Goal: Task Accomplishment & Management: Manage account settings

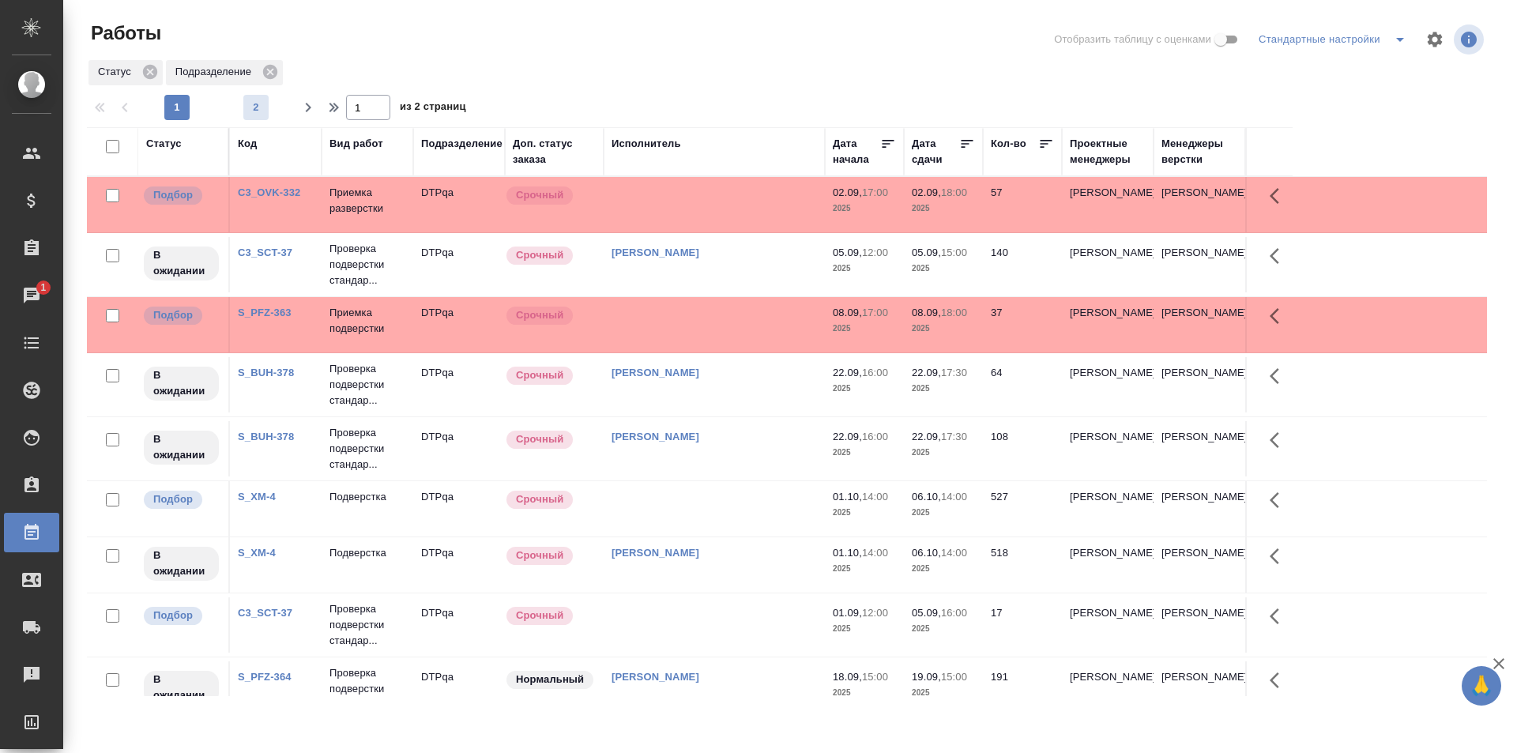
click at [252, 107] on span "2" at bounding box center [255, 108] width 25 height 16
type input "2"
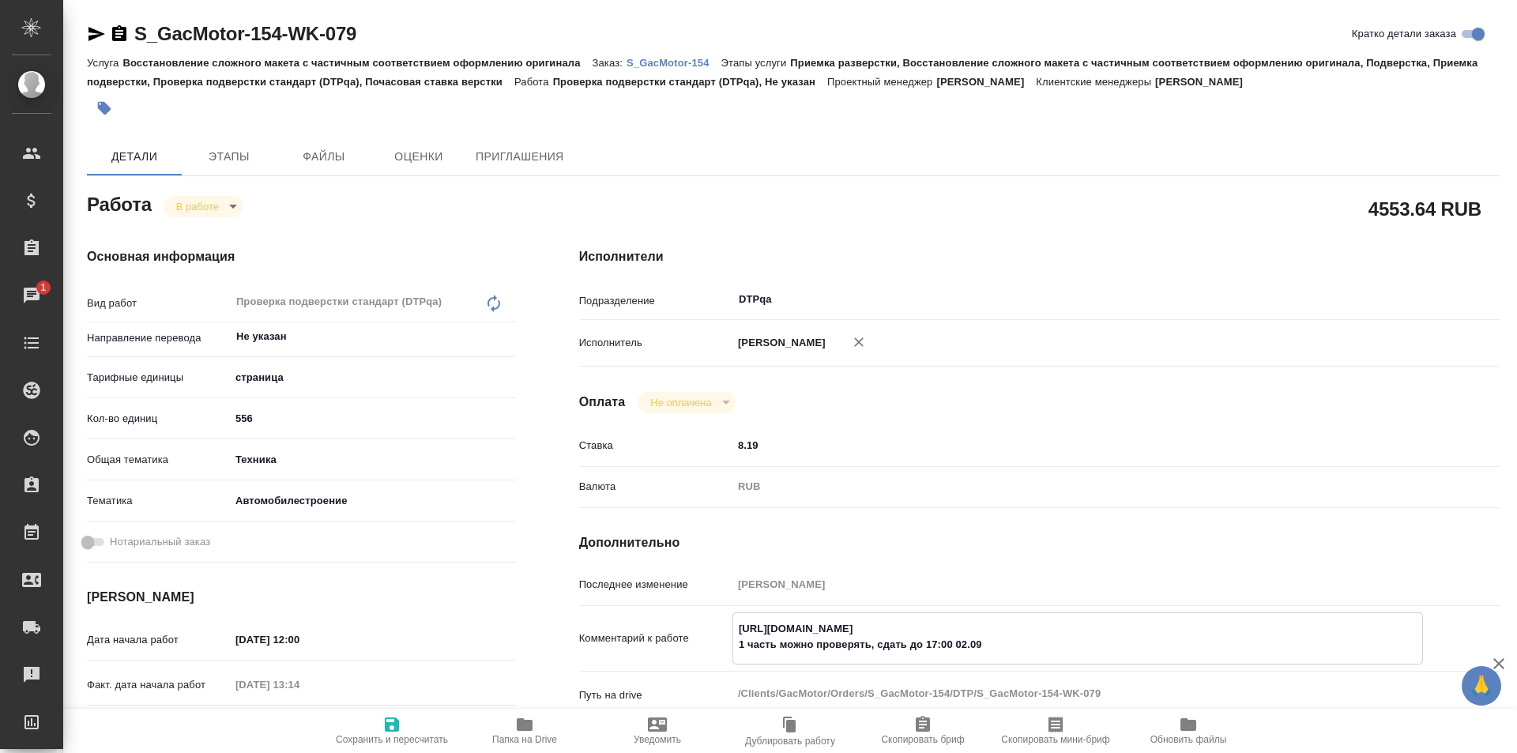
click at [532, 725] on icon "button" at bounding box center [525, 724] width 16 height 13
type textarea "x"
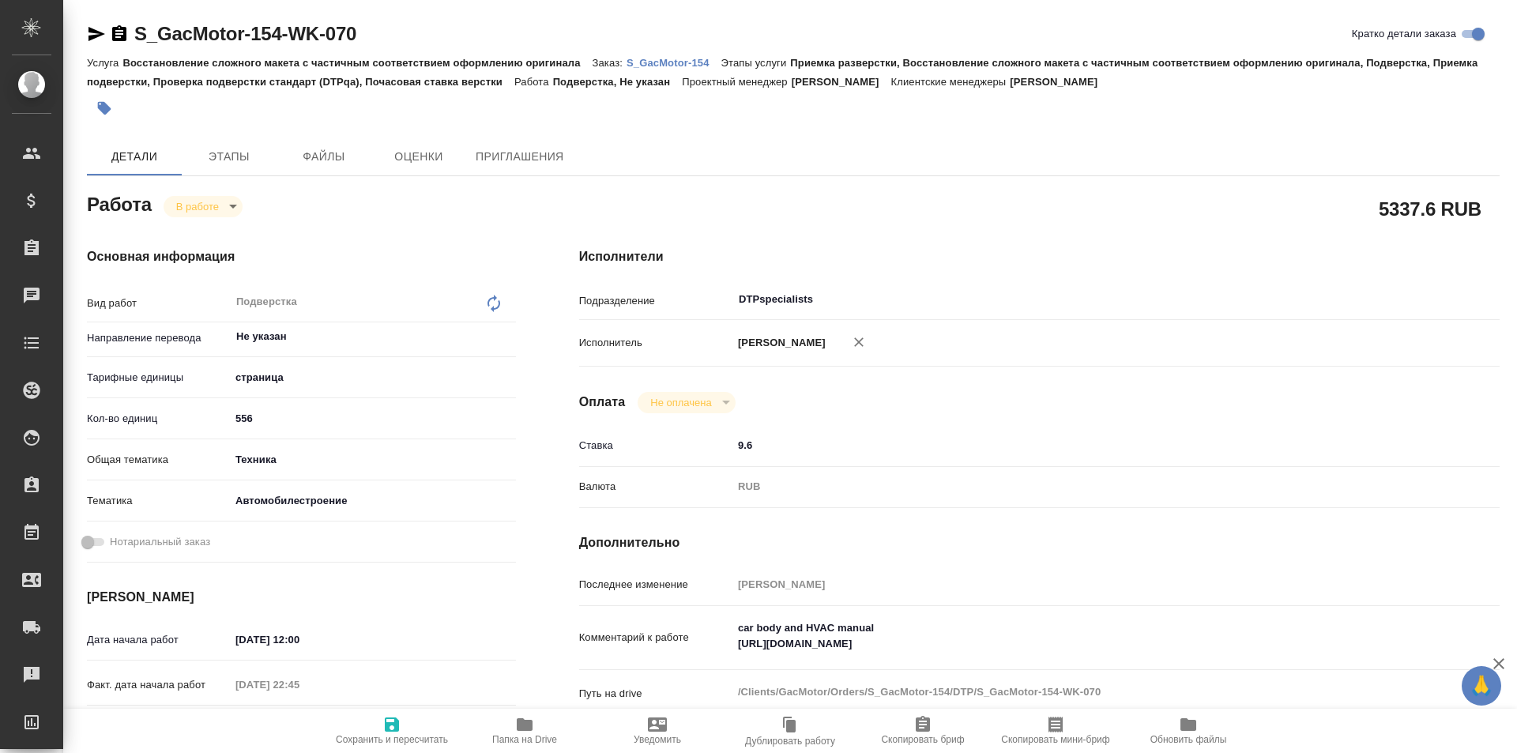
type textarea "x"
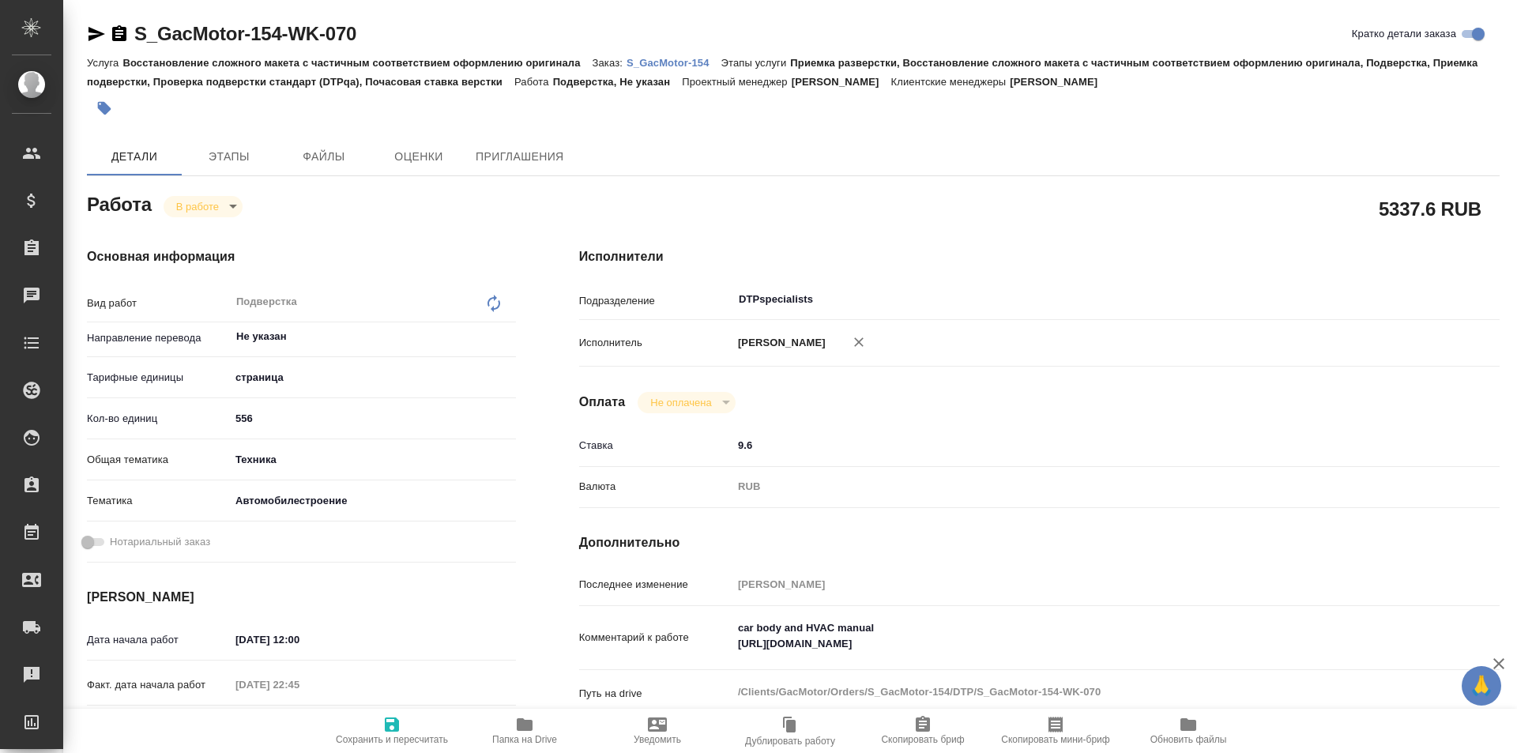
type textarea "x"
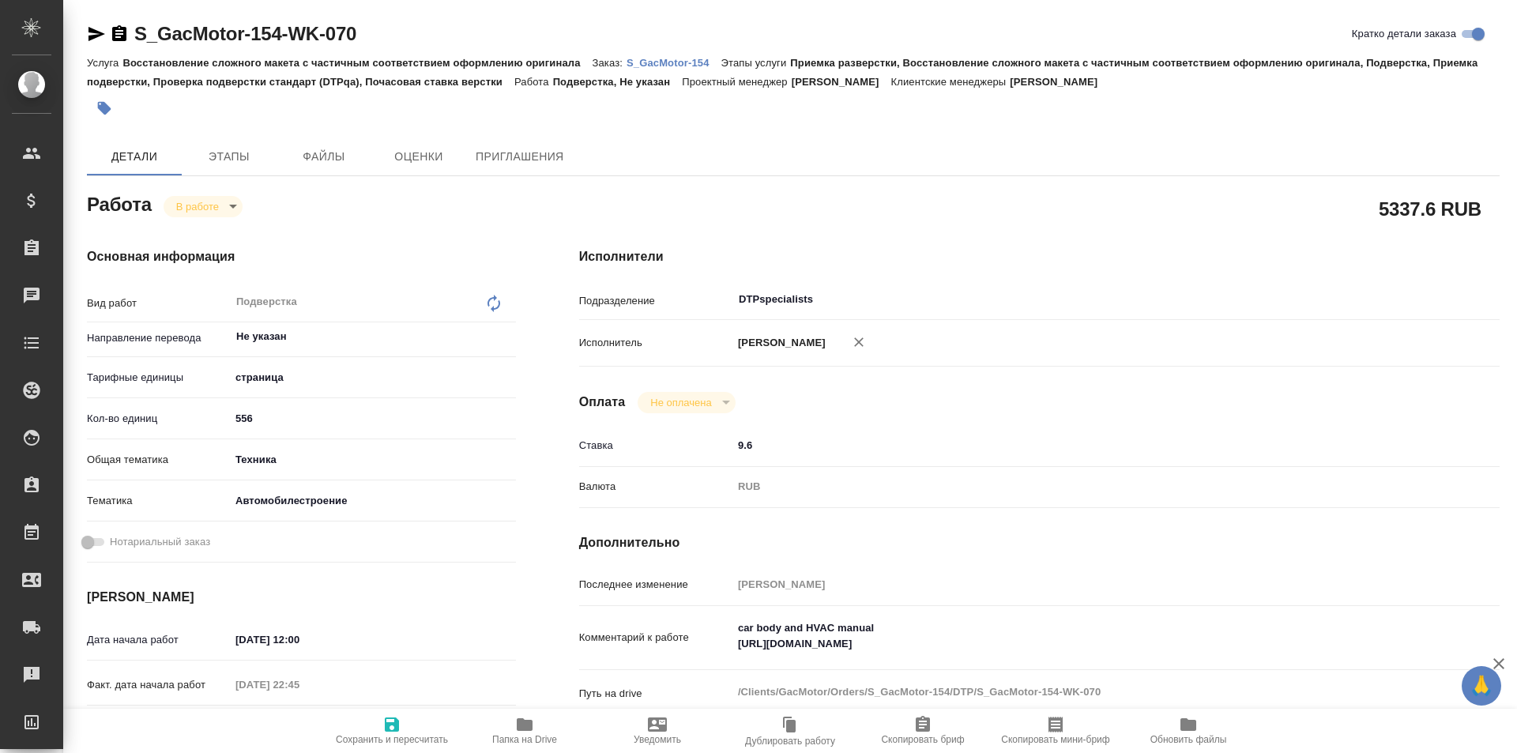
type textarea "x"
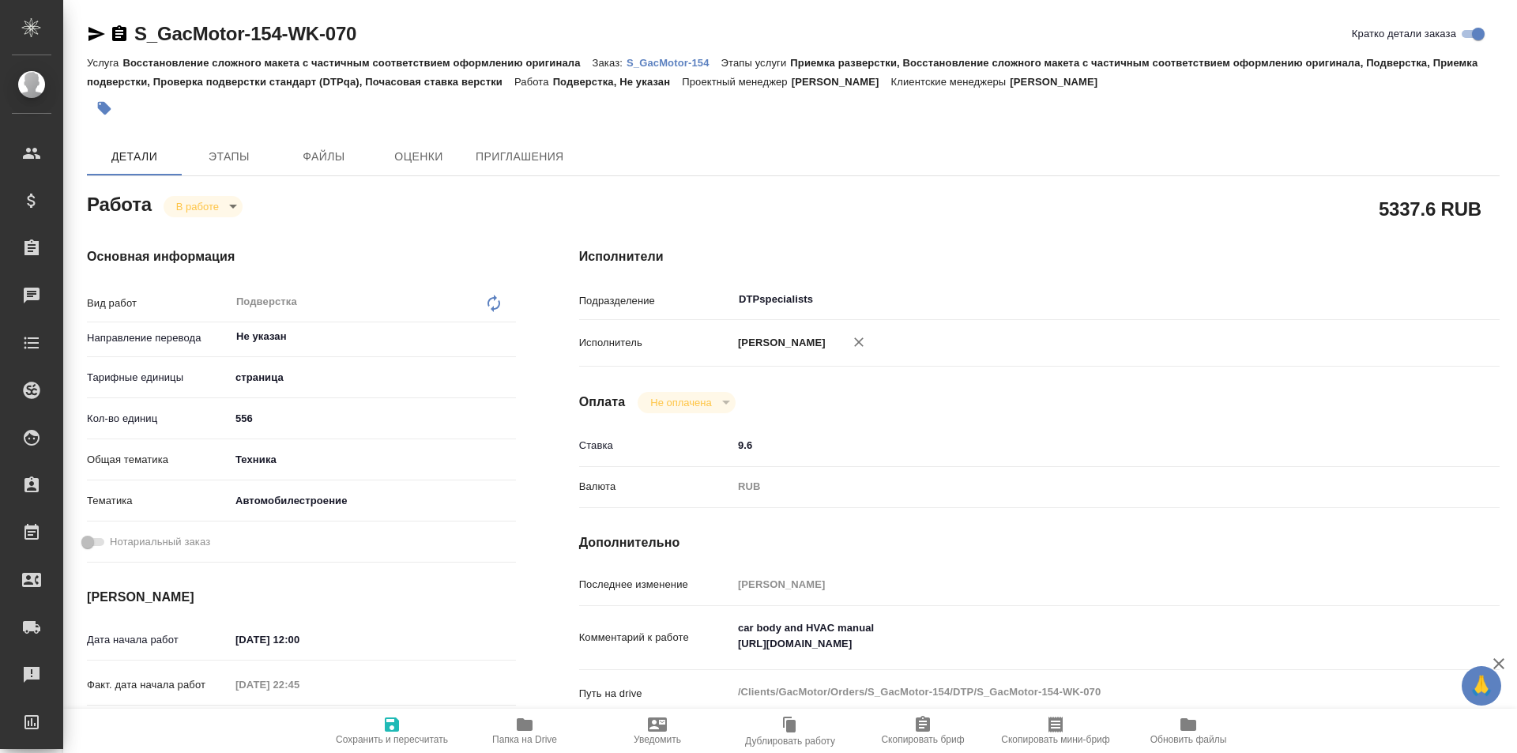
type textarea "x"
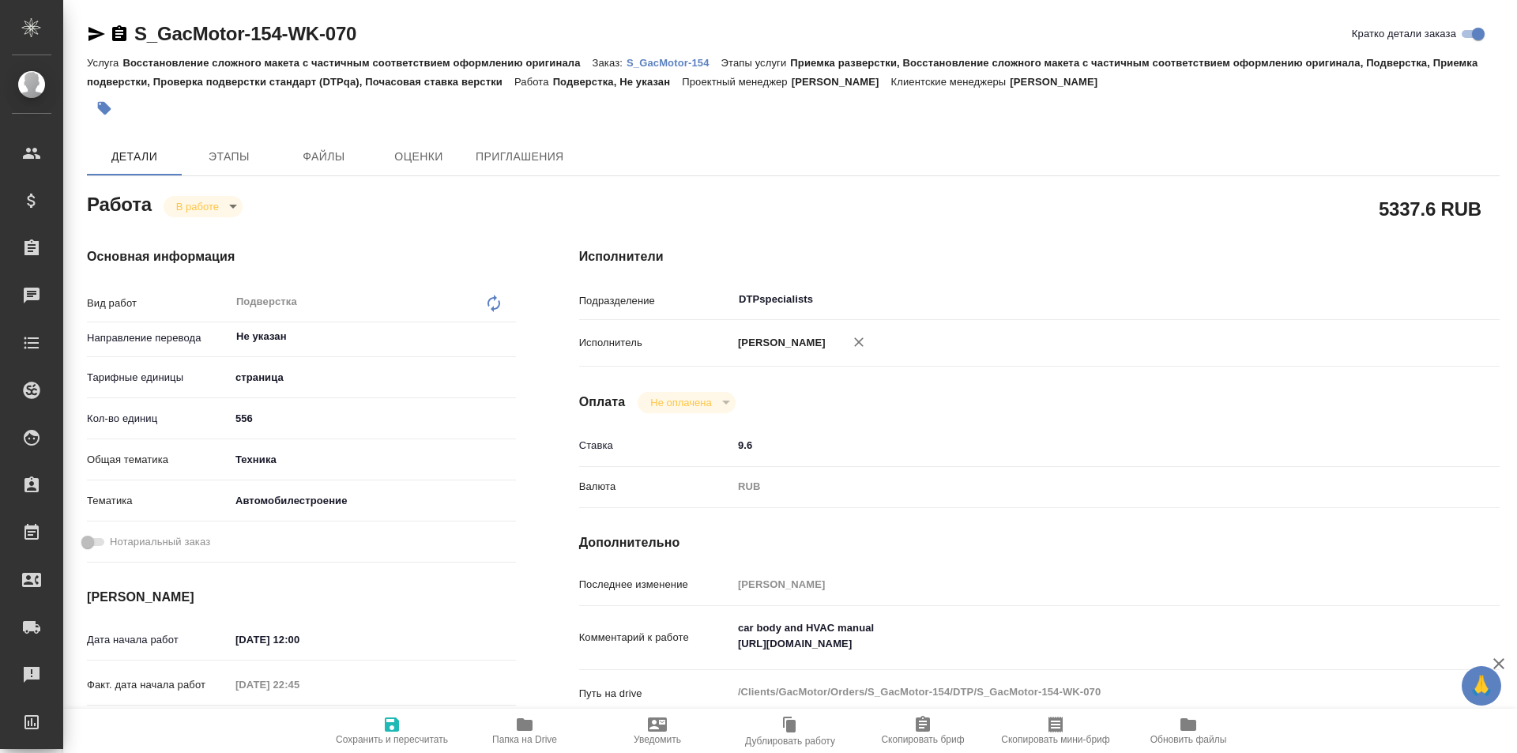
type textarea "x"
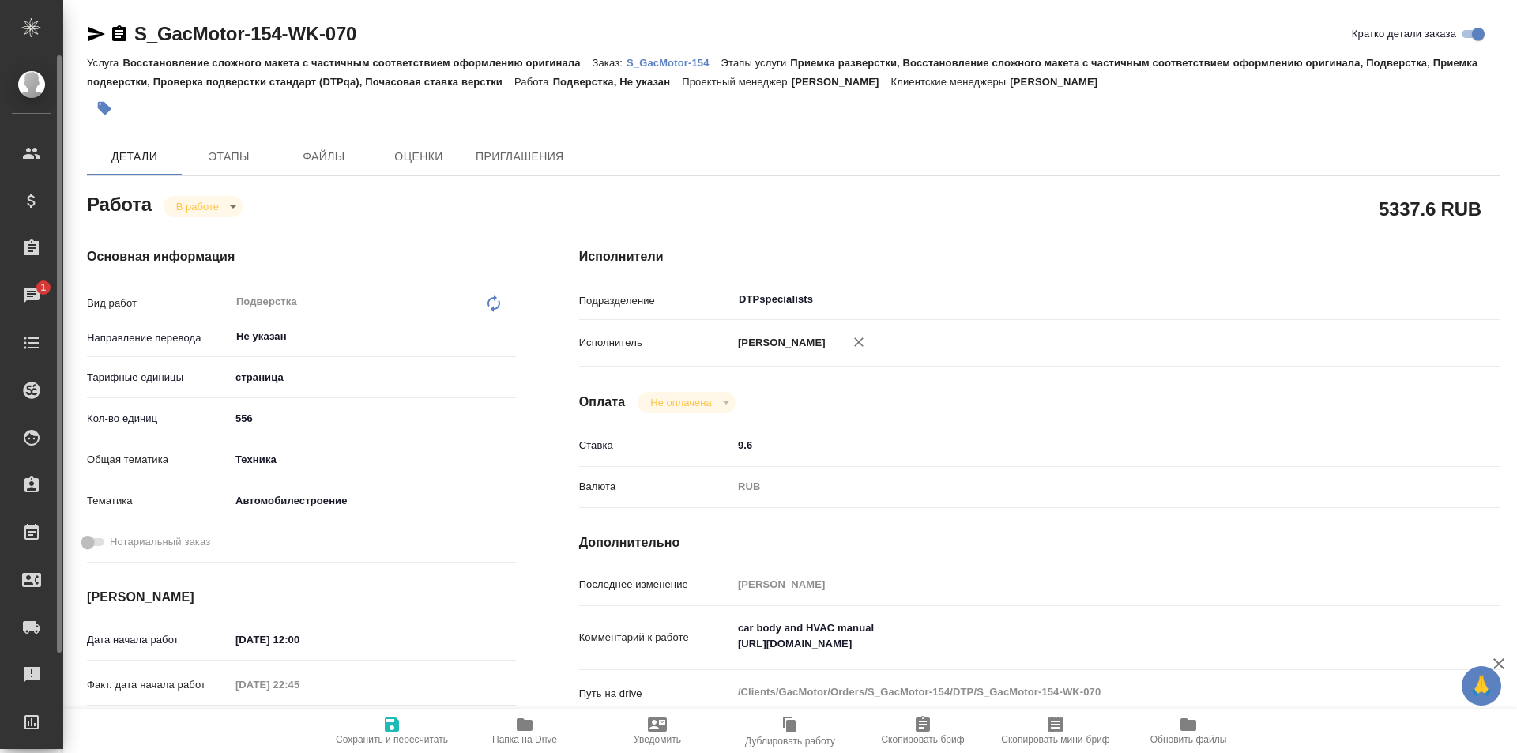
type textarea "x"
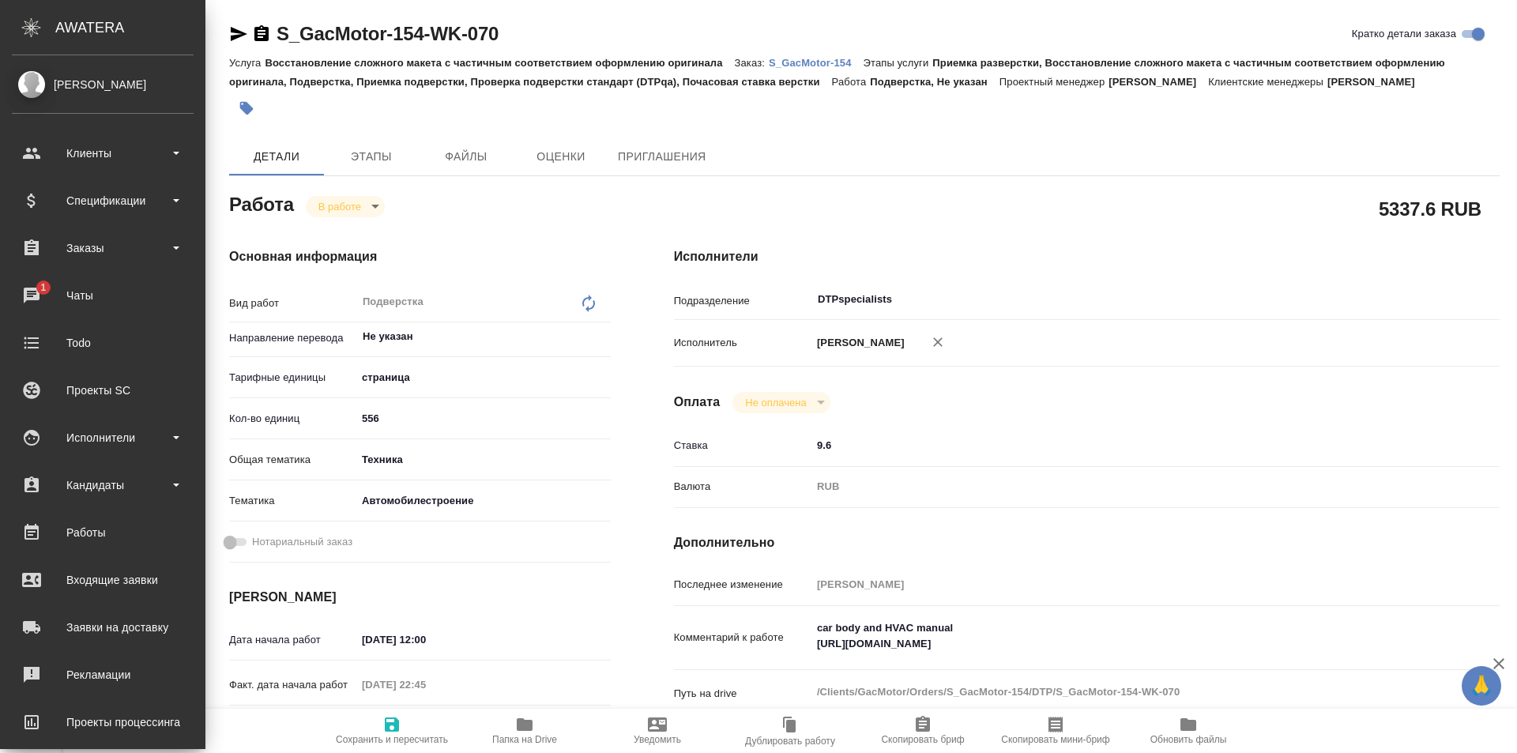
type textarea "x"
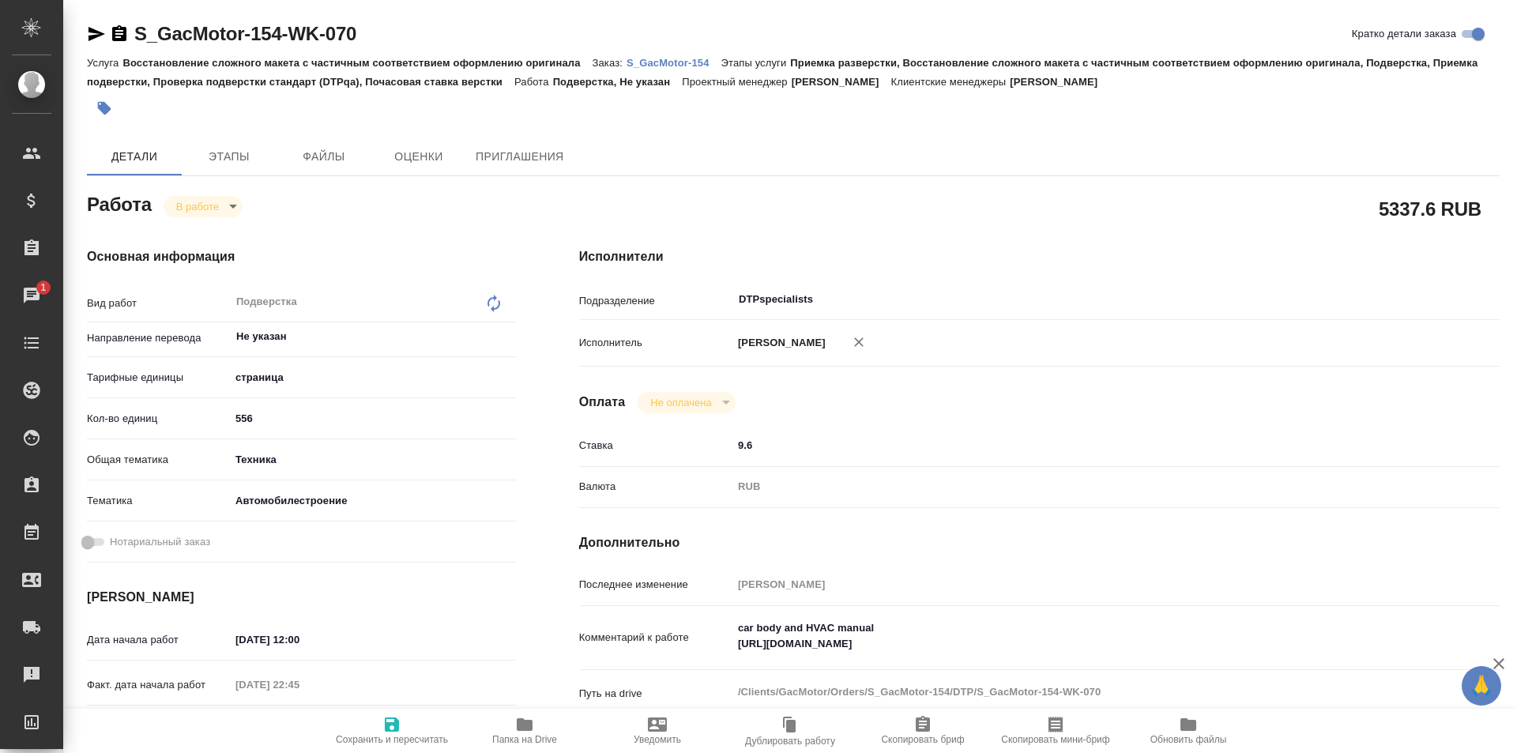
click at [96, 28] on icon "button" at bounding box center [96, 33] width 19 height 19
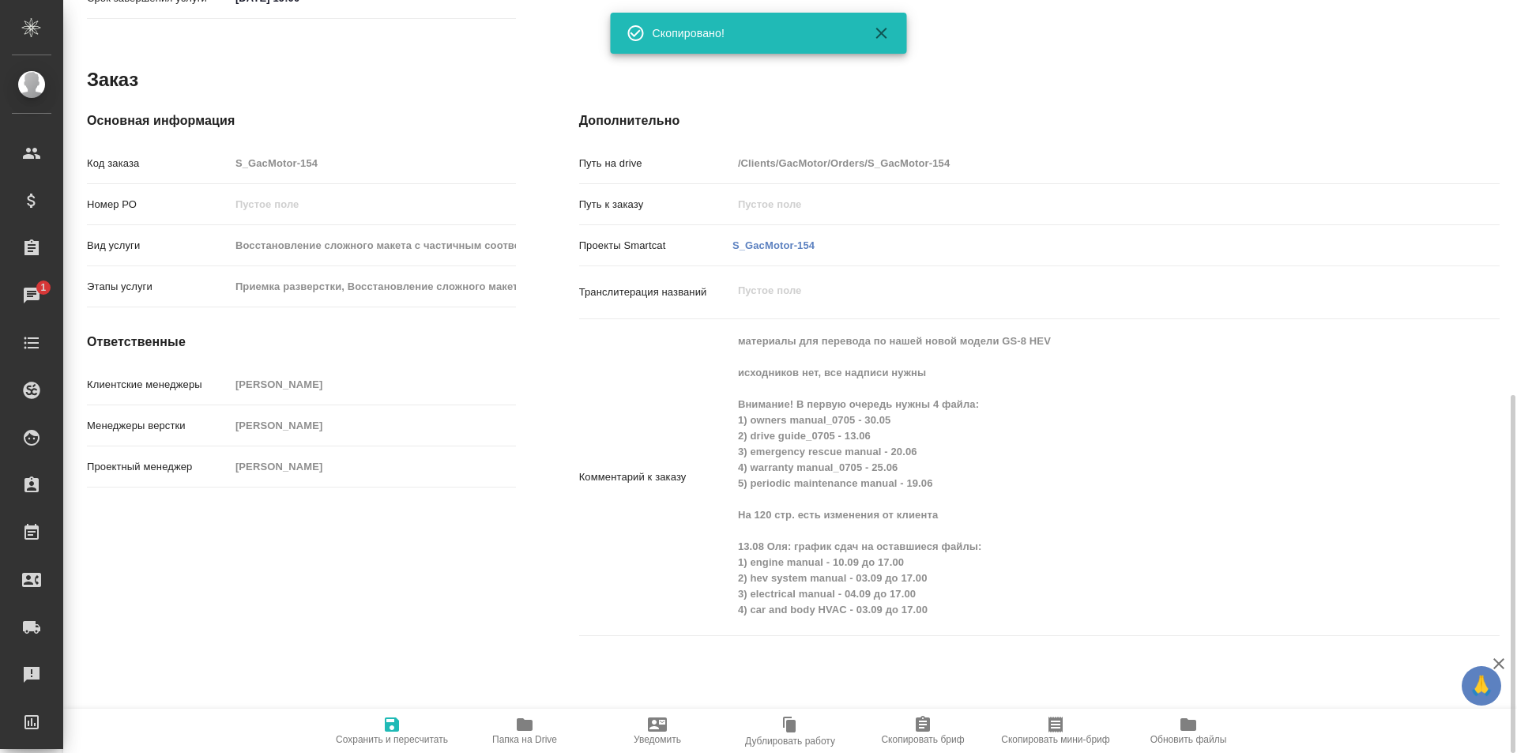
scroll to position [838, 0]
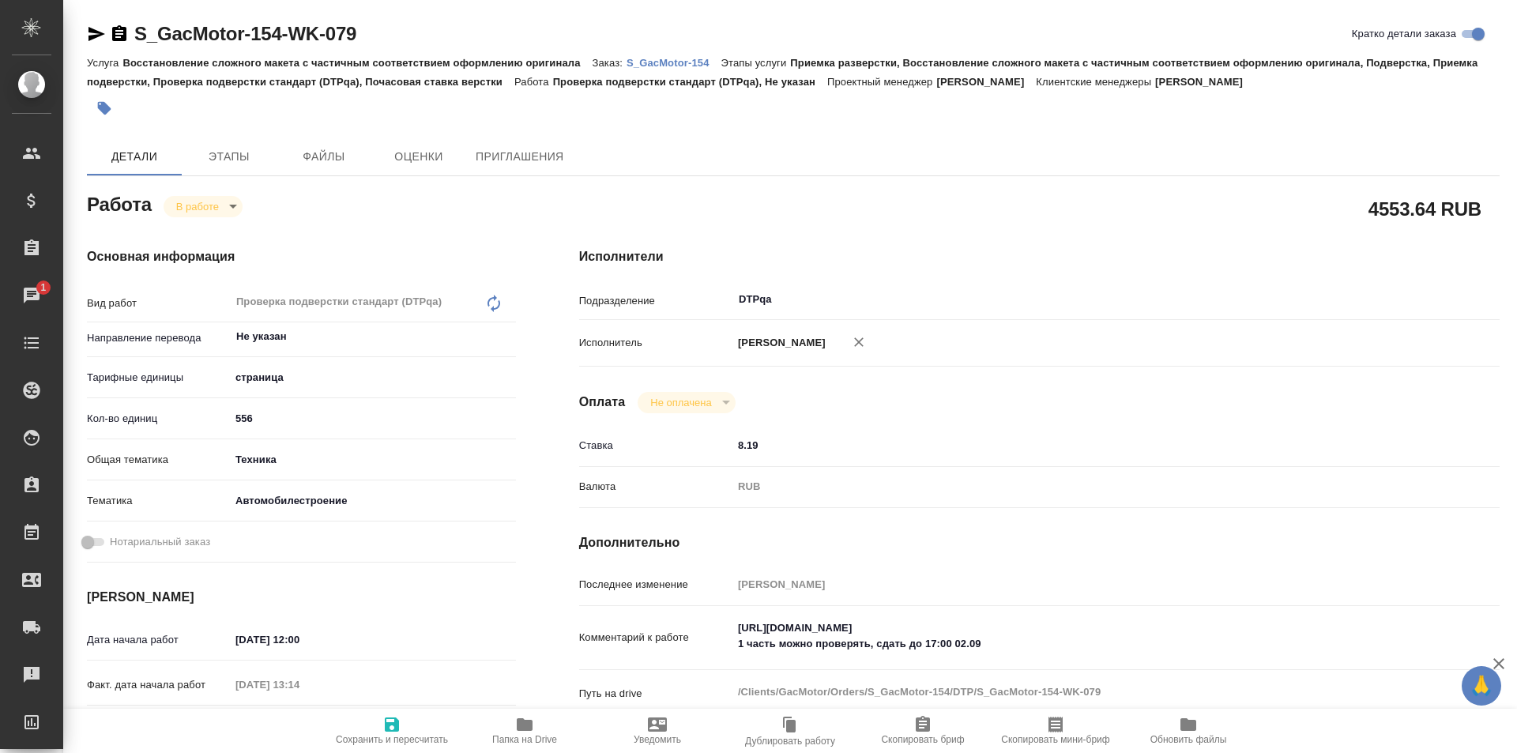
click at [532, 728] on icon "button" at bounding box center [525, 724] width 16 height 13
click at [92, 36] on icon "button" at bounding box center [96, 34] width 17 height 14
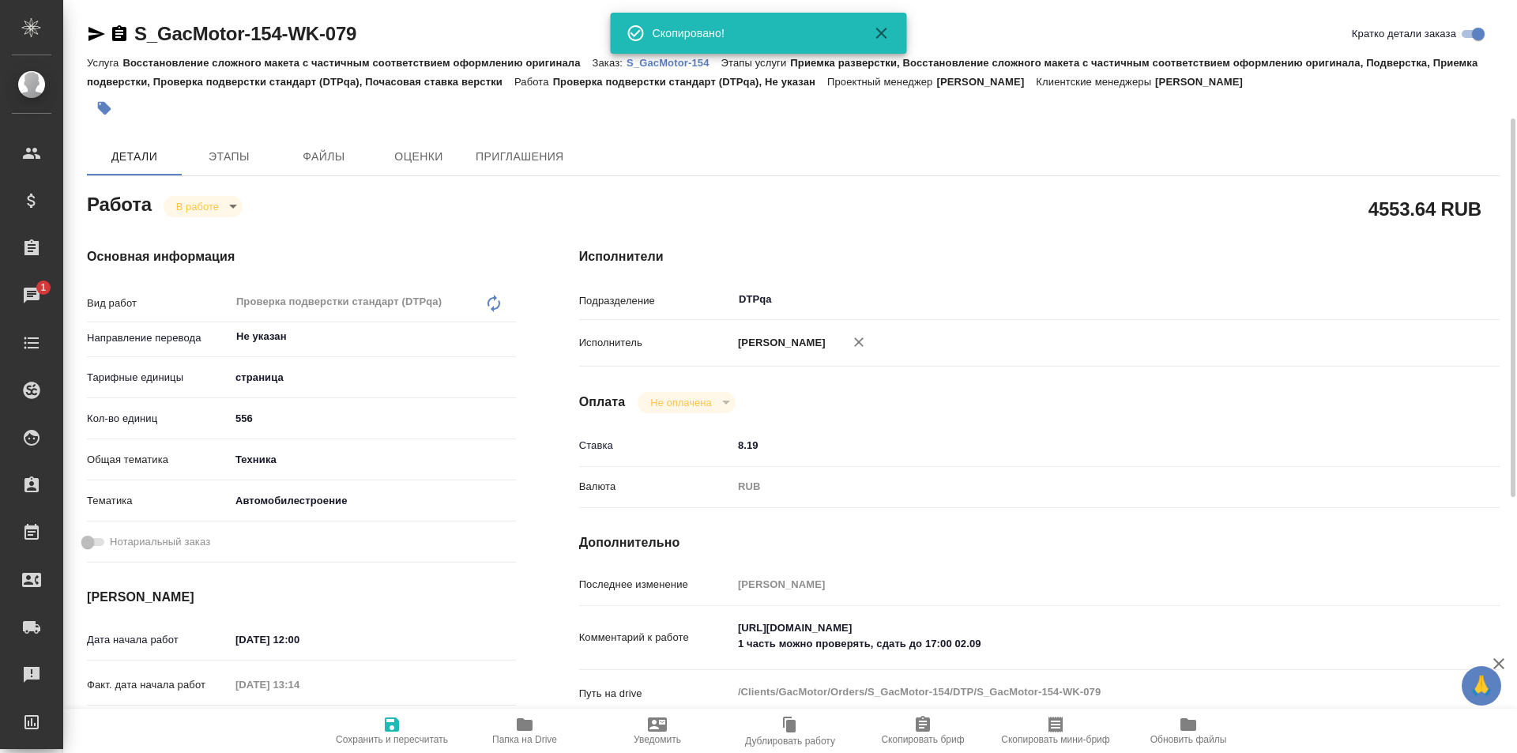
scroll to position [158, 0]
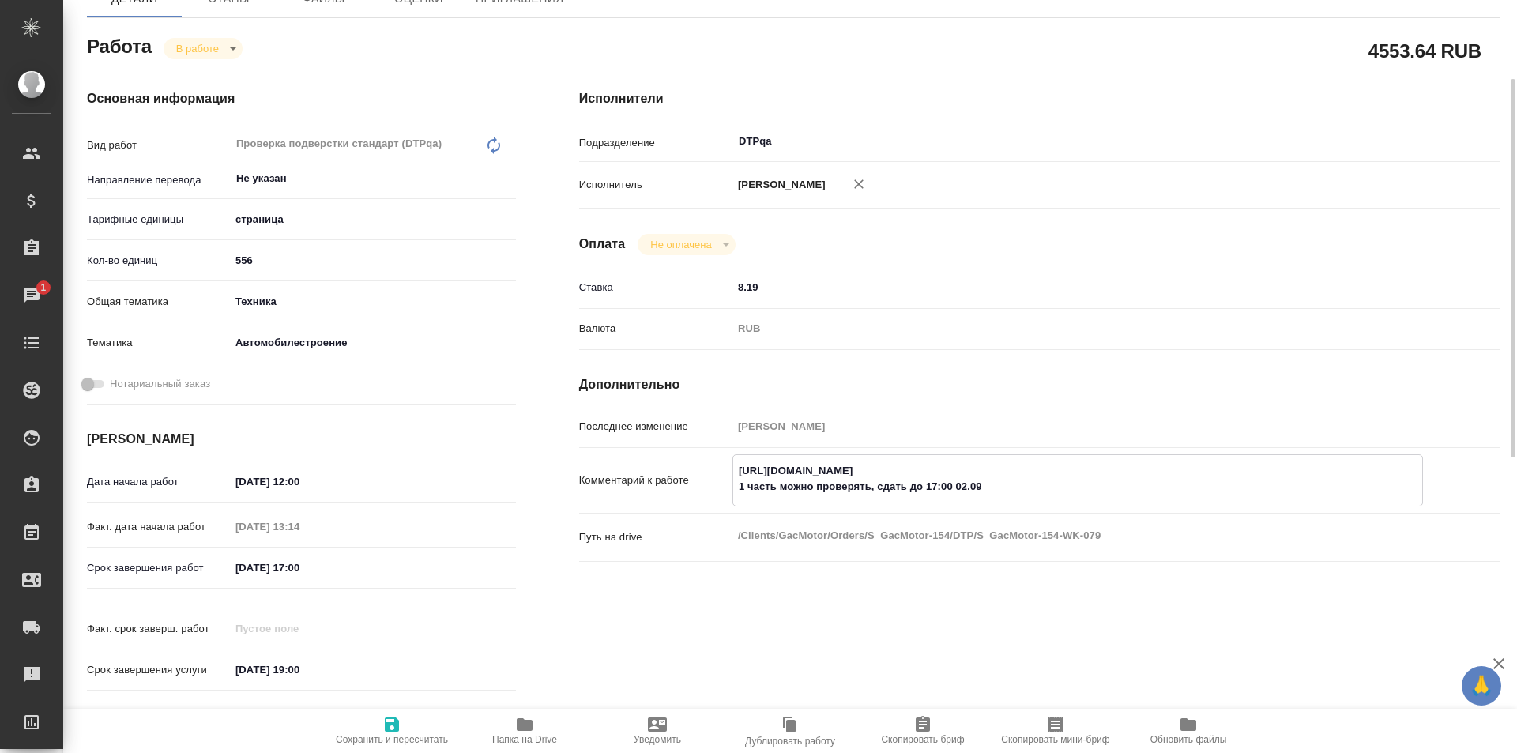
click at [1000, 487] on textarea "https://tera.awatera.com/Work/686e7c5928ea7b8896d50a55/ 1 часть можно проверять…" at bounding box center [1077, 479] width 689 height 43
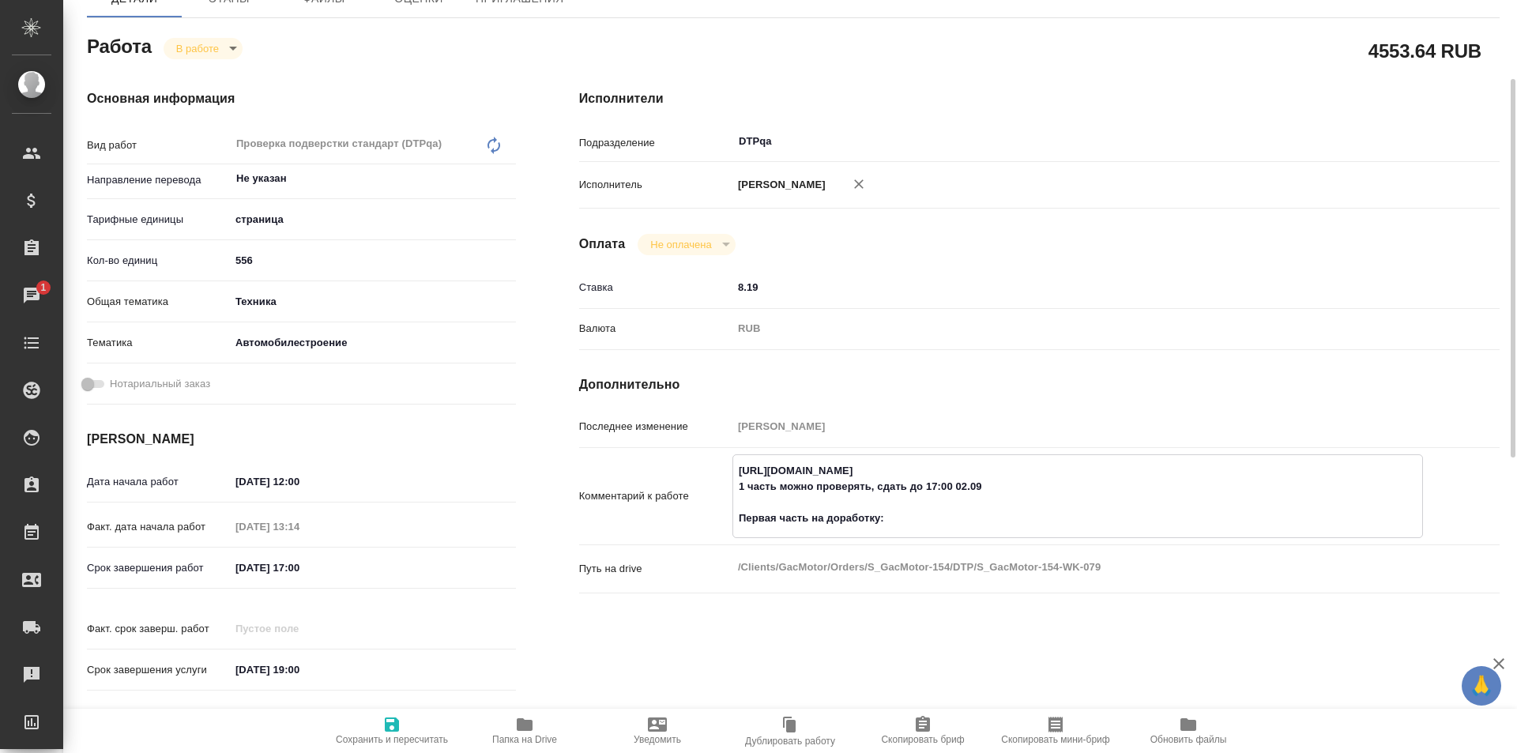
paste textarea "https://drive.awatera.com/f/10269716"
type textarea "https://tera.awatera.com/Work/686e7c5928ea7b8896d50a55/ 1 часть можно проверять…"
click at [395, 725] on icon "button" at bounding box center [392, 724] width 14 height 14
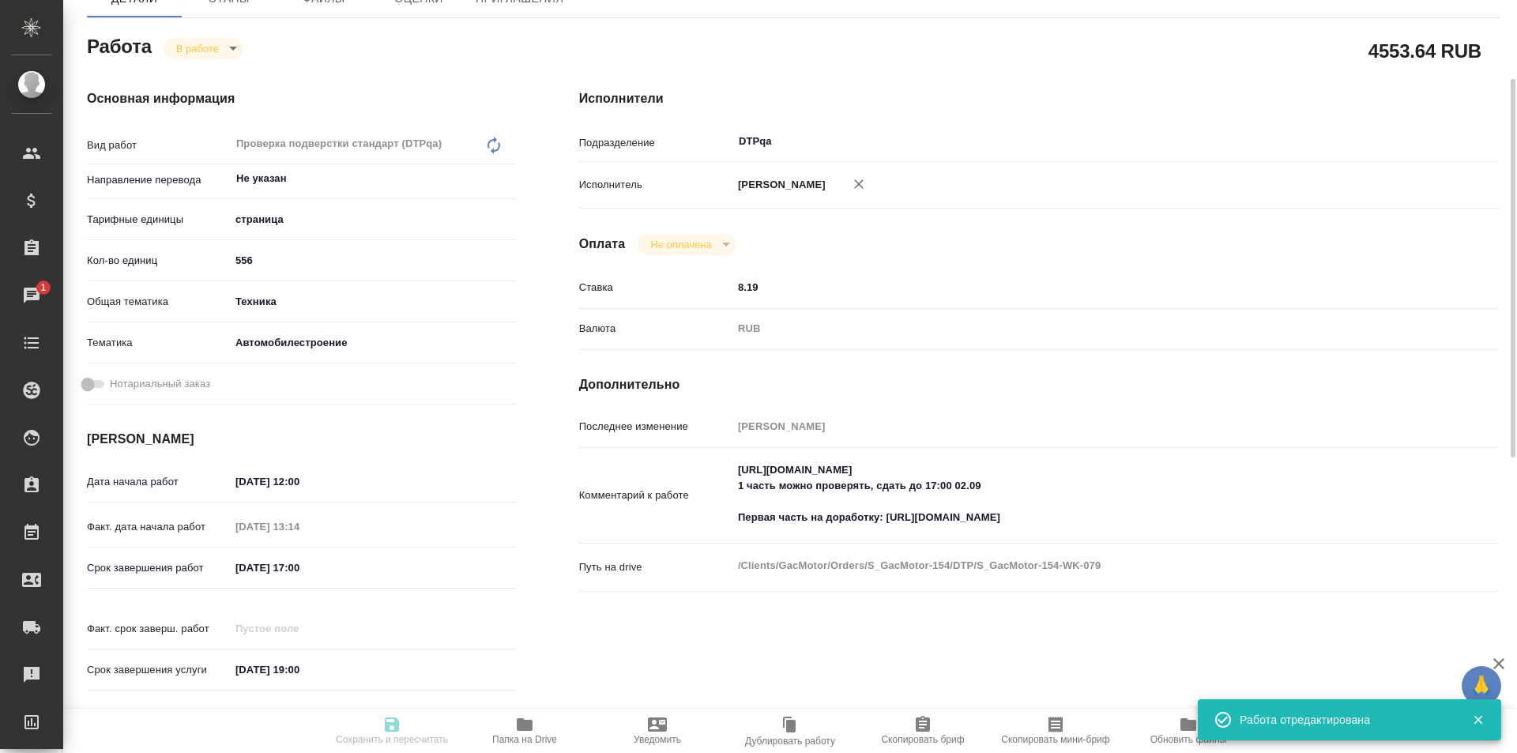
type input "inProgress"
type input "Не указан"
type input "5a8b1489cc6b4906c91bfdb2"
type input "556"
type input "tech"
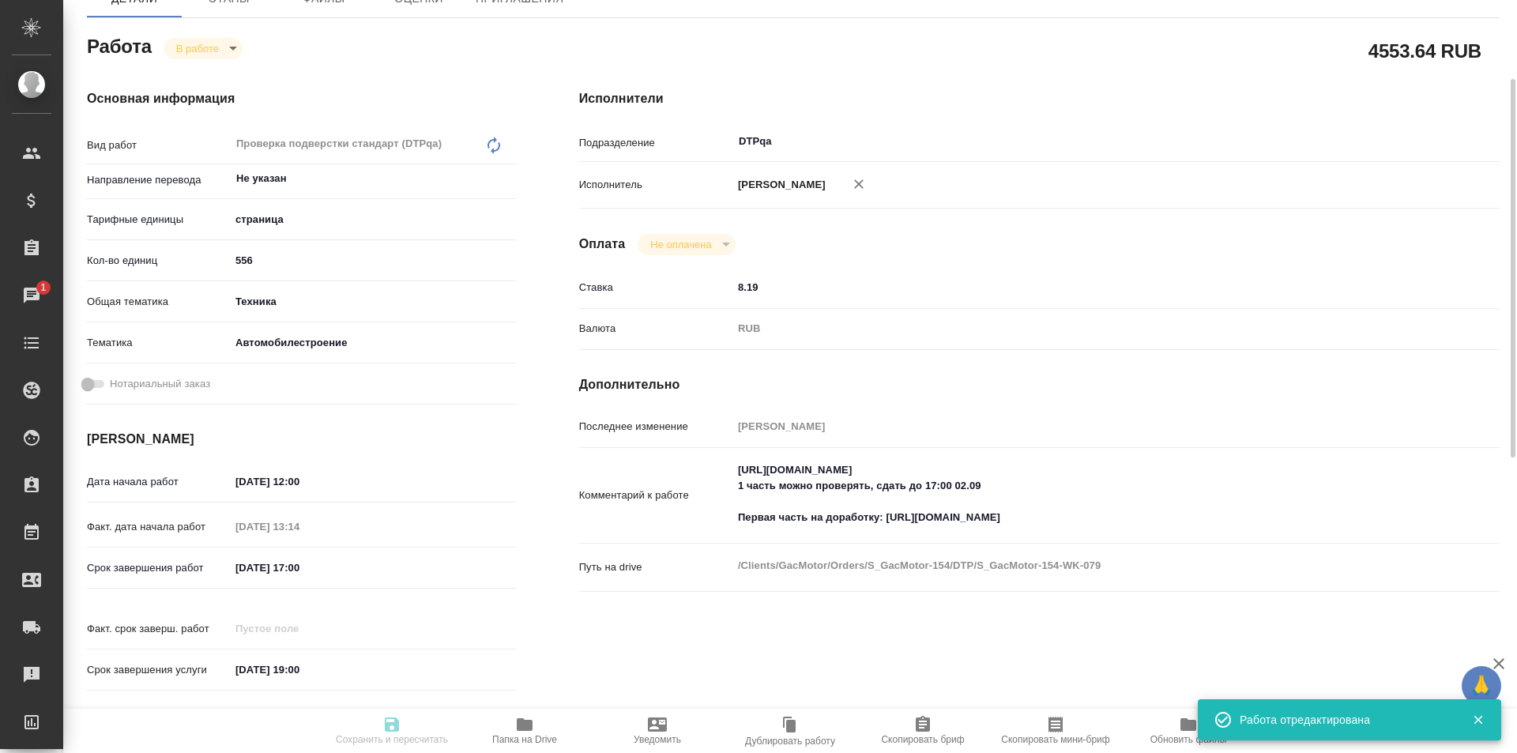
type input "5f647204b73bc97568ca66a7"
type input "02.09.2025 12:00"
type input "02.09.2025 13:14"
type input "03.09.2025 17:00"
type input "10.09.2025 19:00"
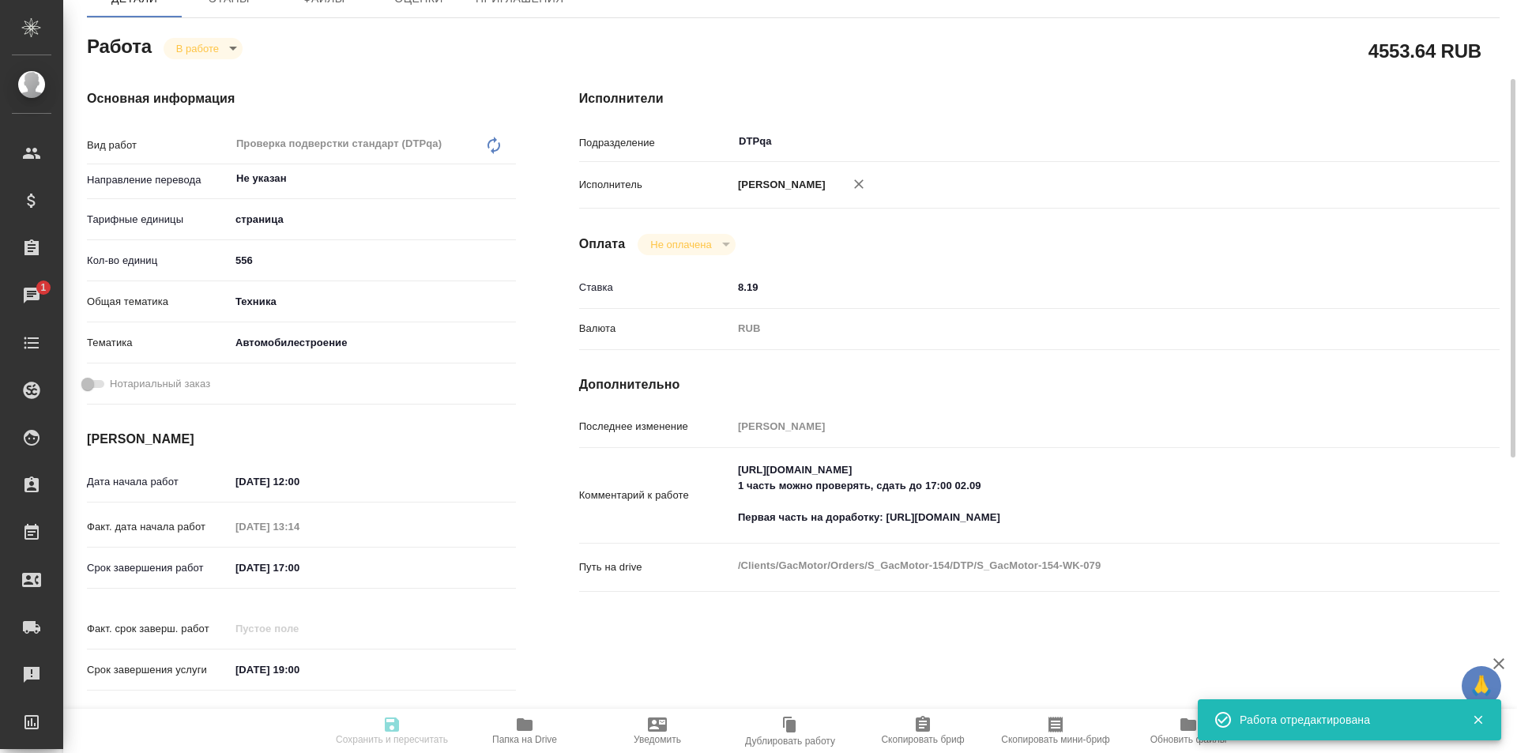
type input "DTPqa"
type input "notPayed"
type input "8.19"
type input "RUB"
type input "Исмагилова Диана"
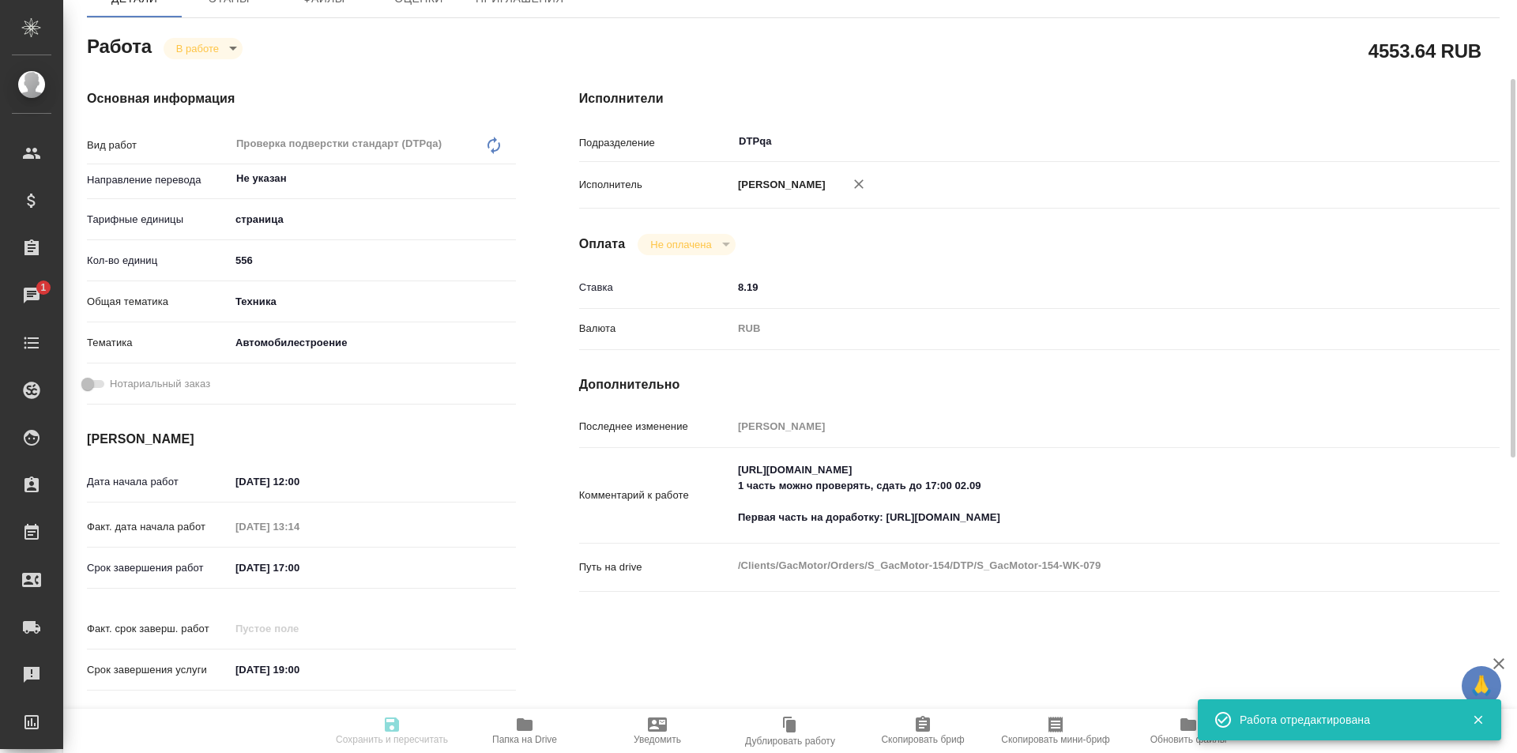
type input "S_GacMotor-154"
type input "Восстановление сложного макета с частичным соответствием оформлению оригинала"
type input "Приемка разверстки, Восстановление сложного макета с частичным соответствием оф…"
type input "Усманова Ольга"
type input "[PERSON_NAME]"
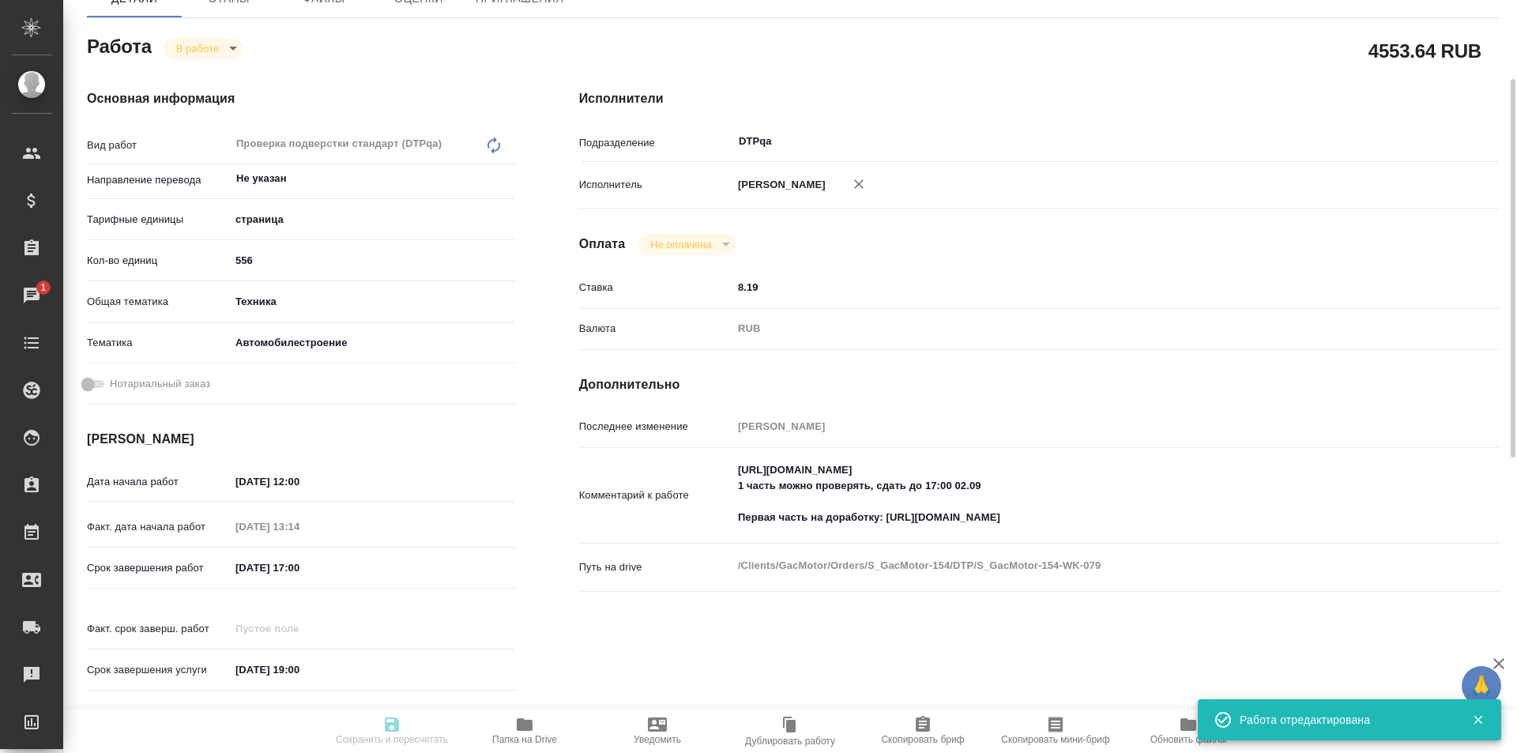
type input "/Clients/GacMotor/Orders/S_GacMotor-154"
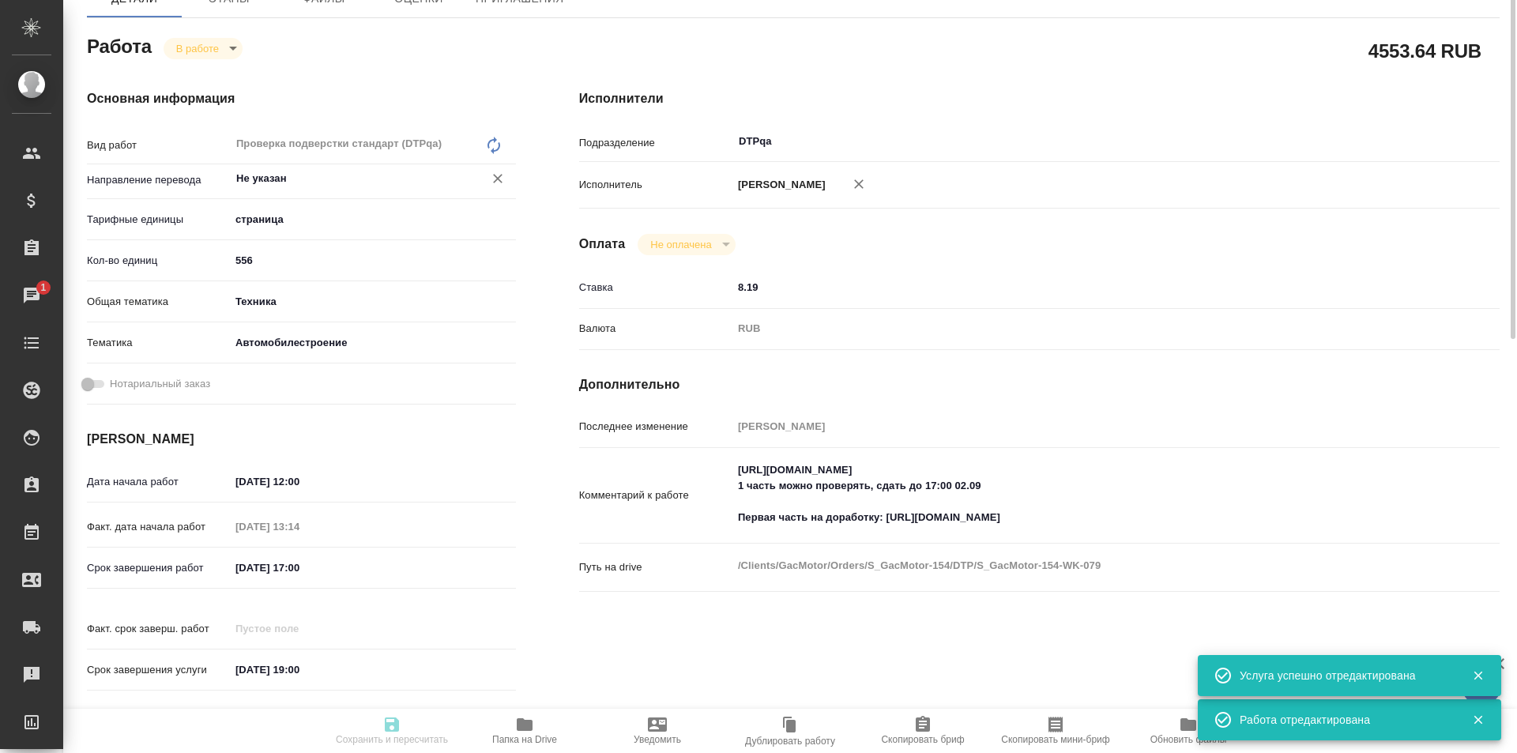
scroll to position [0, 0]
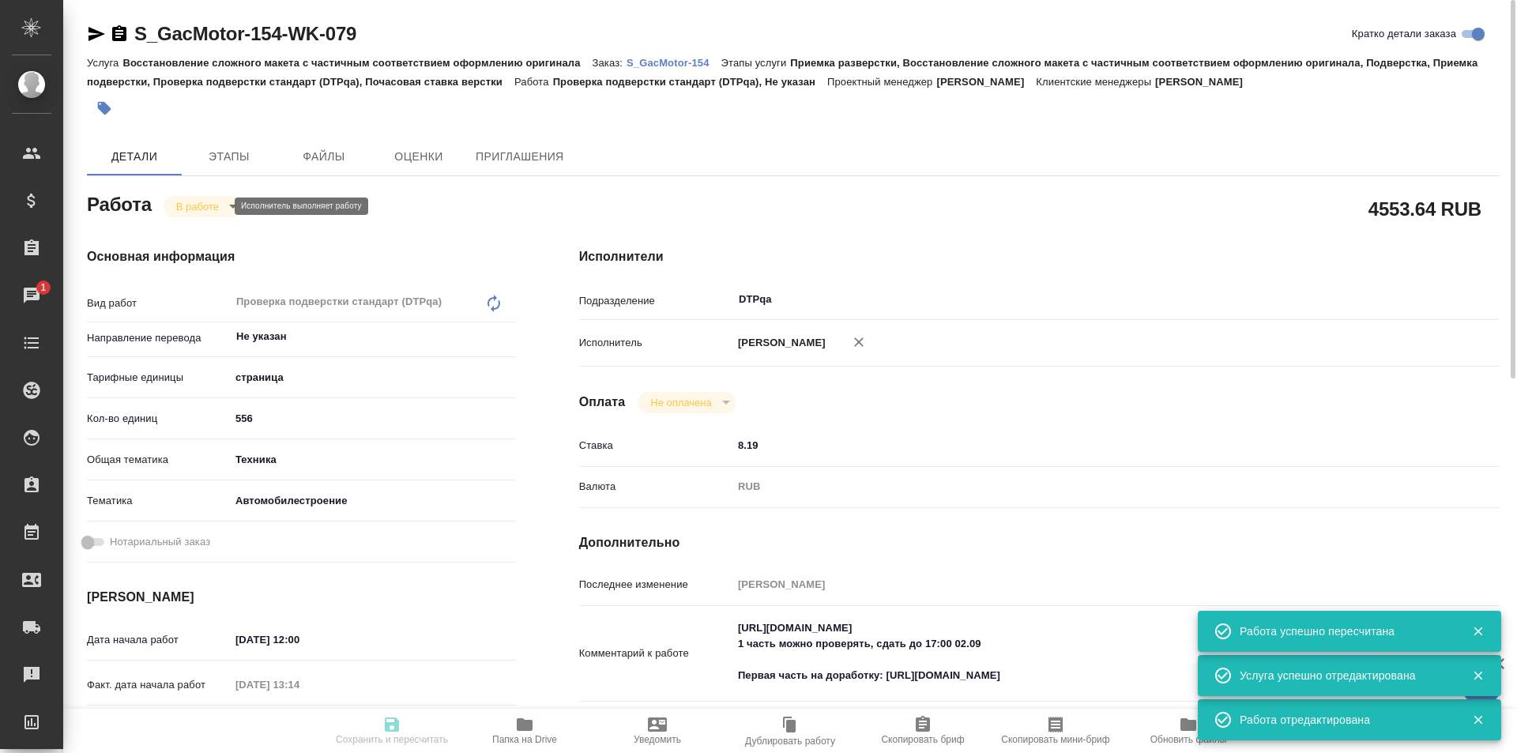
type input "inProgress"
type input "Не указан"
type input "5a8b1489cc6b4906c91bfdb2"
type input "556"
type input "tech"
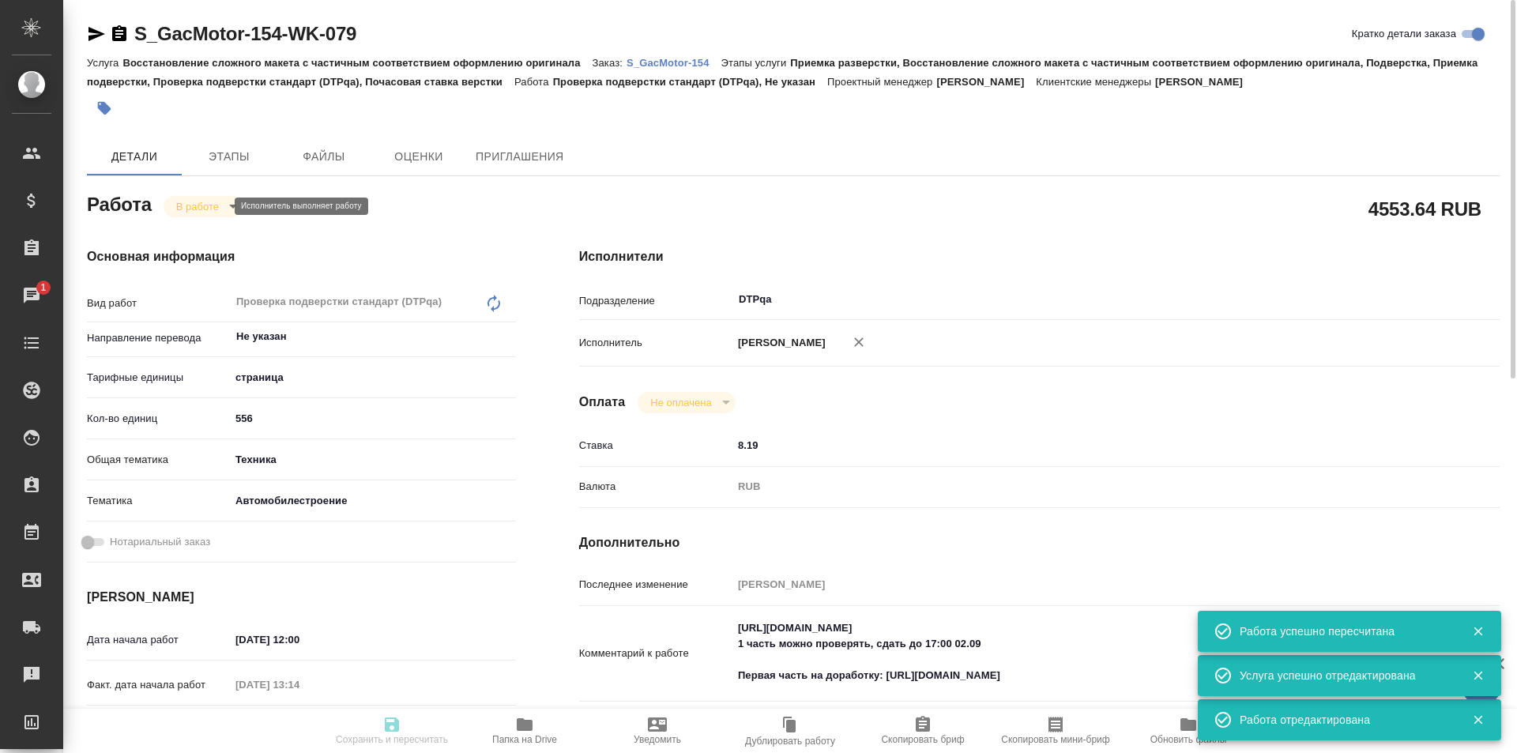
type input "5f647204b73bc97568ca66a7"
type input "02.09.2025 12:00"
type input "02.09.2025 13:14"
type input "03.09.2025 17:00"
type input "10.09.2025 19:00"
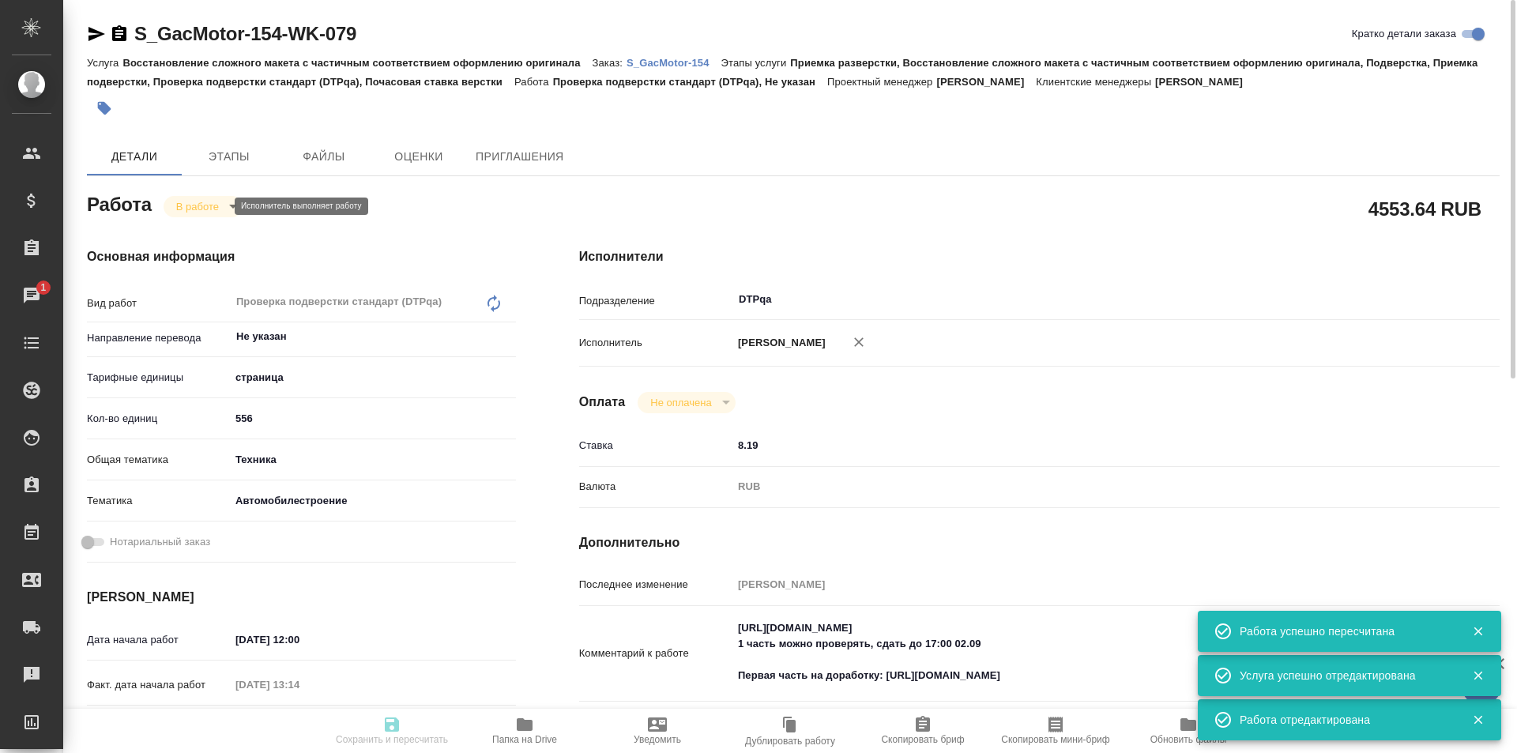
type input "DTPqa"
type input "notPayed"
type input "8.19"
type input "RUB"
type input "Исмагилова Диана"
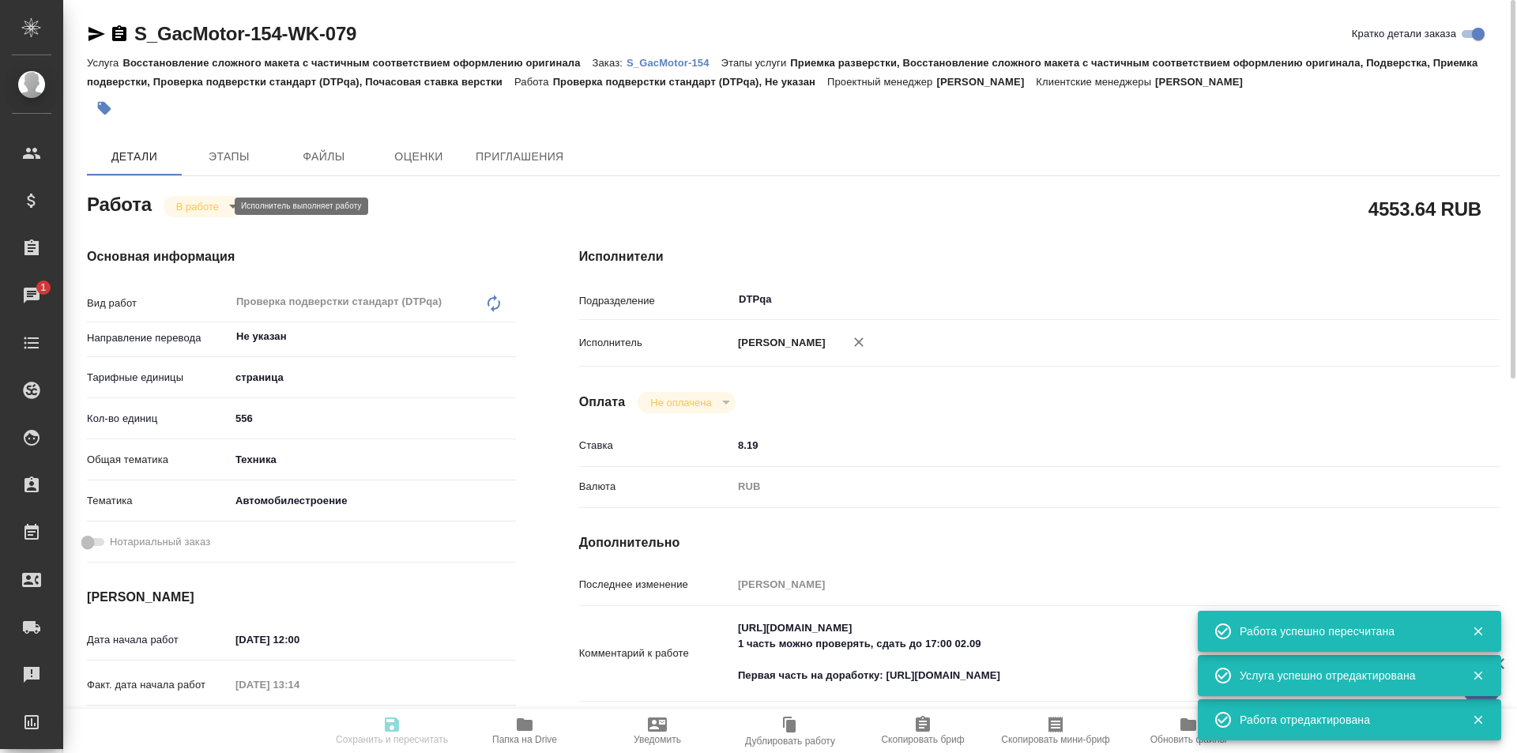
type input "S_GacMotor-154"
type input "Восстановление сложного макета с частичным соответствием оформлению оригинала"
type input "Приемка разверстки, Восстановление сложного макета с частичным соответствием оф…"
type input "Усманова Ольга"
type input "[PERSON_NAME]"
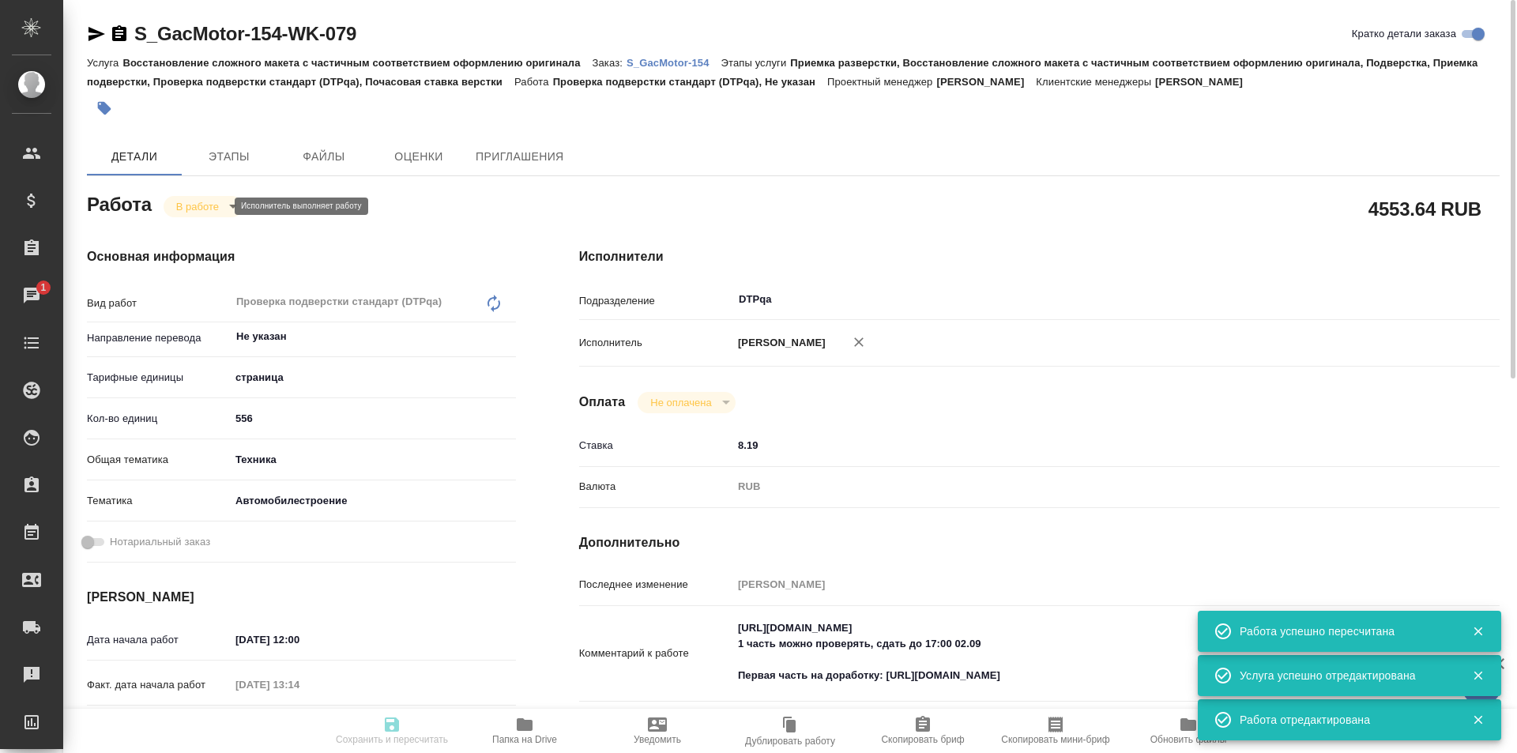
type input "/Clients/GacMotor/Orders/S_GacMotor-154"
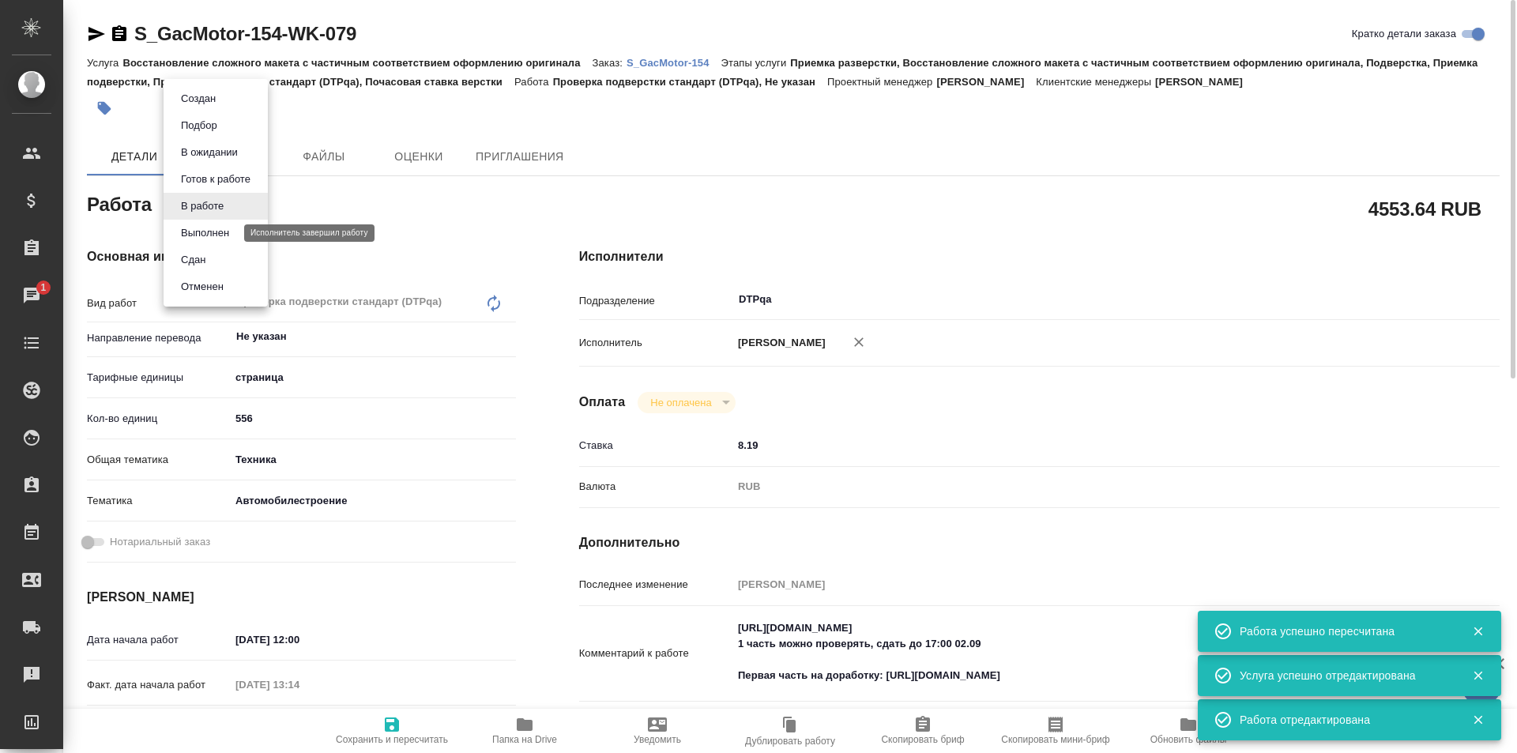
click at [215, 232] on button "Выполнен" at bounding box center [205, 232] width 58 height 17
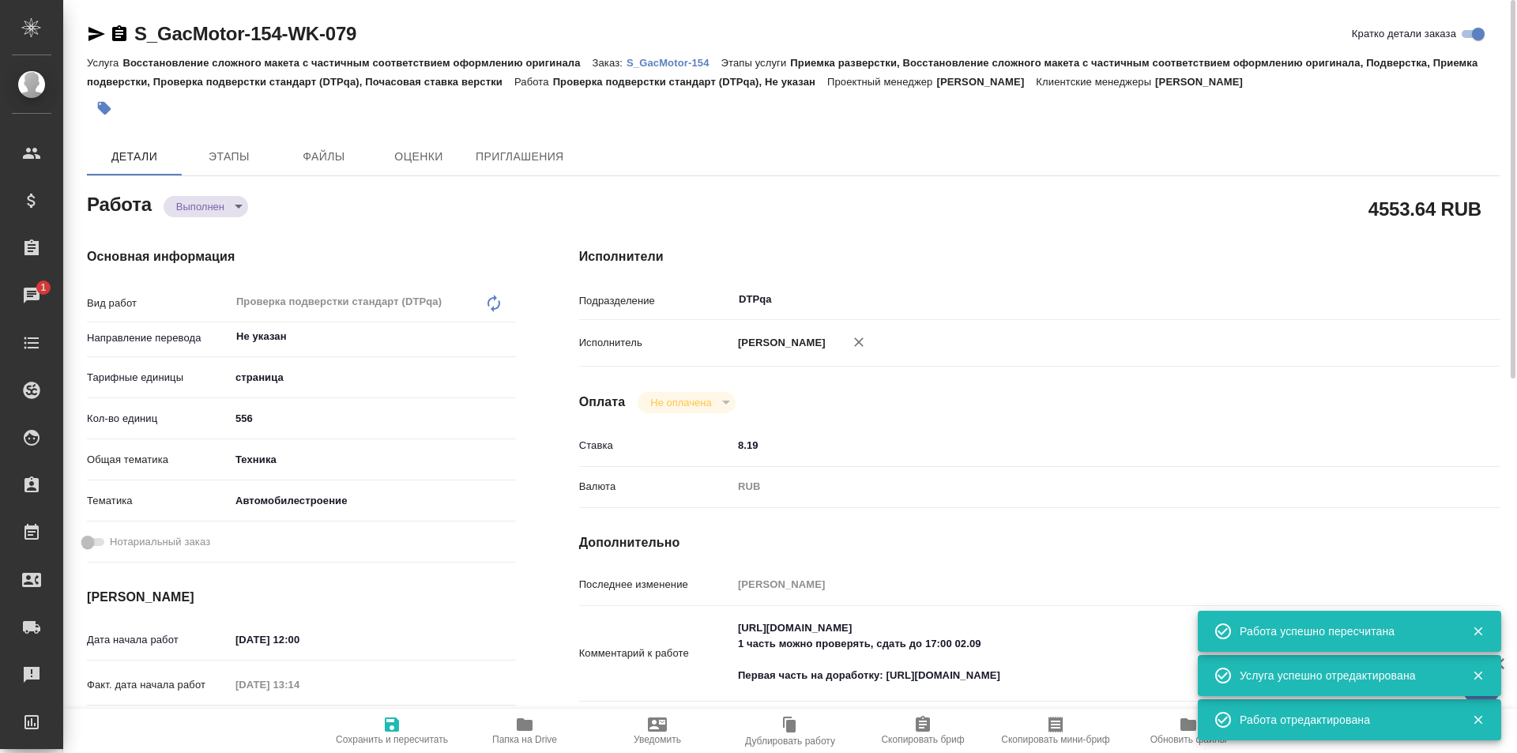
type textarea "x"
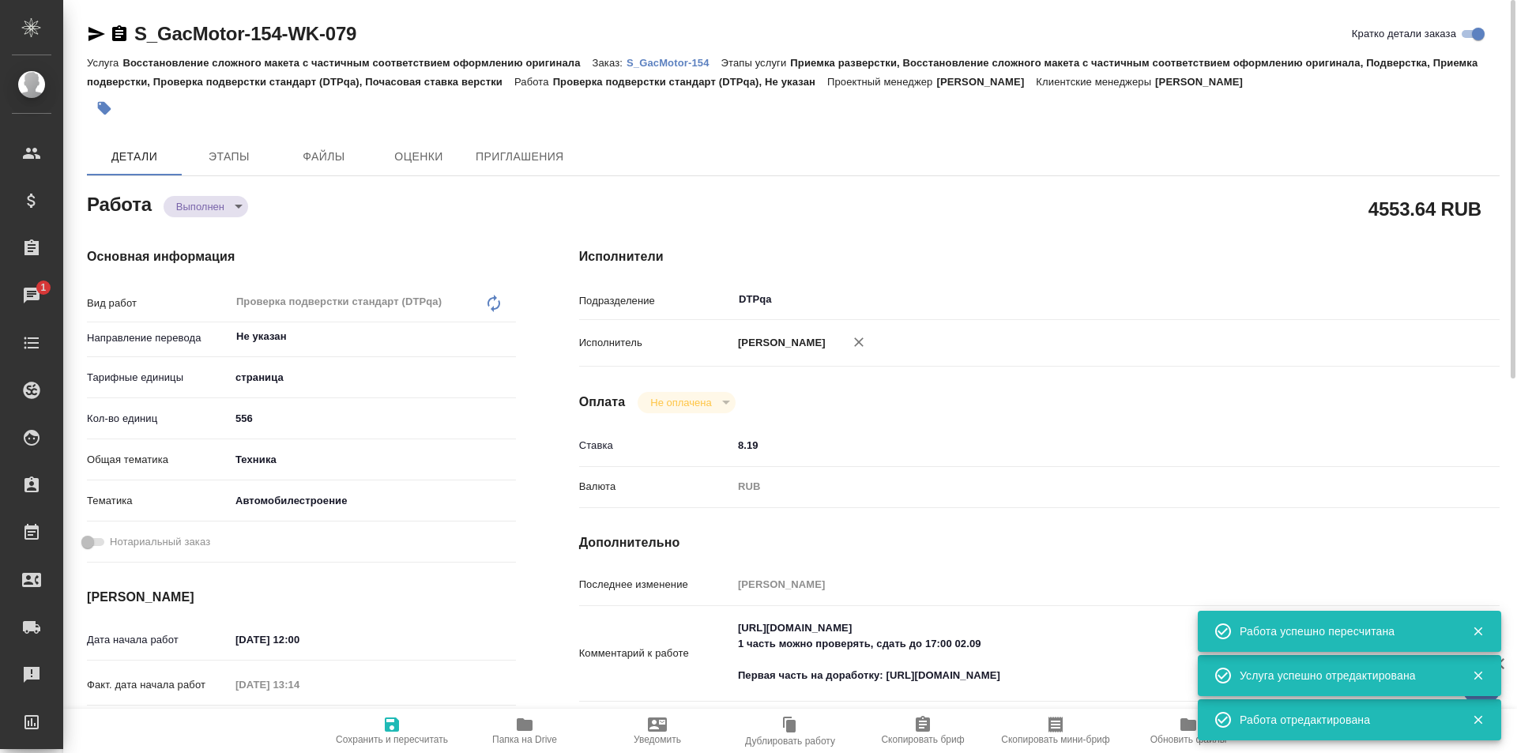
type textarea "x"
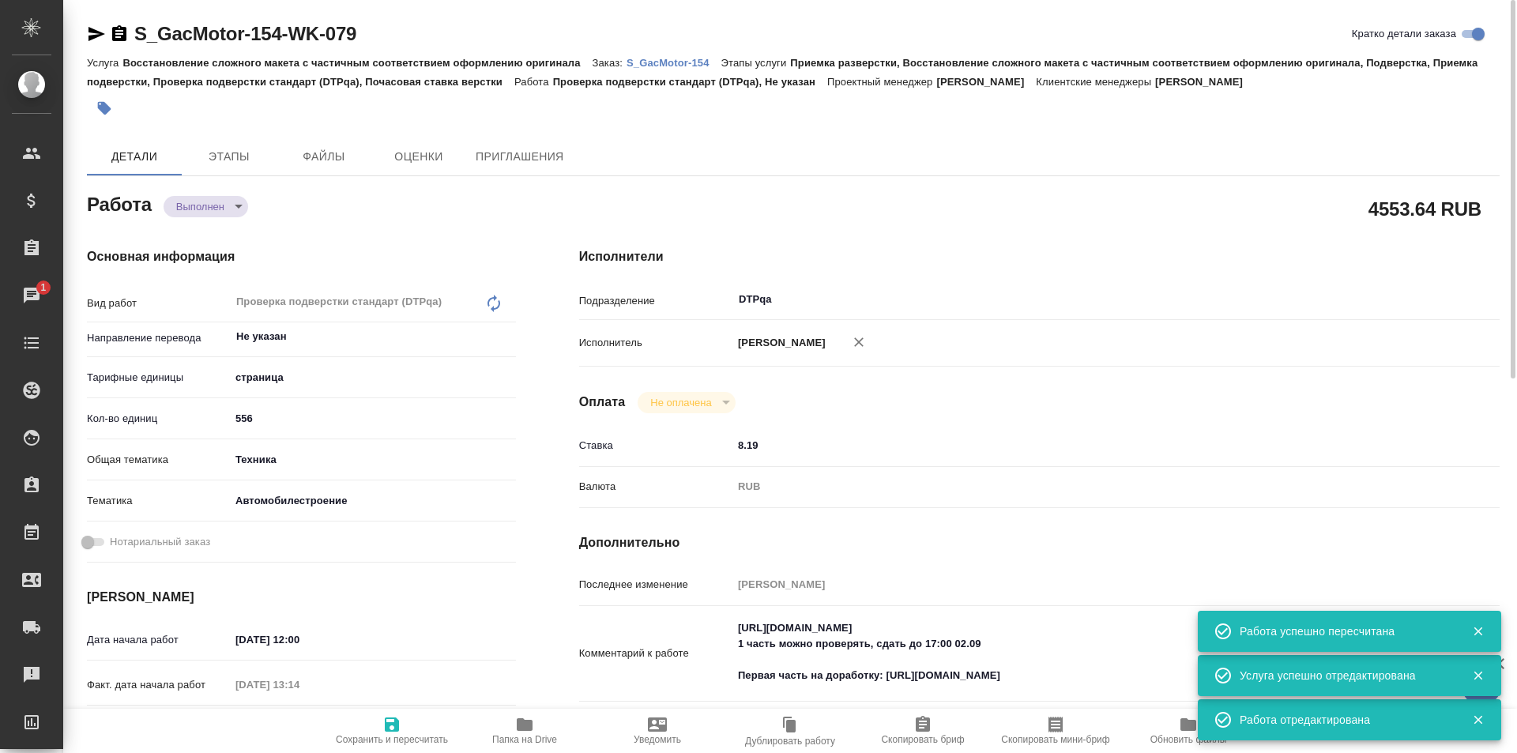
type textarea "x"
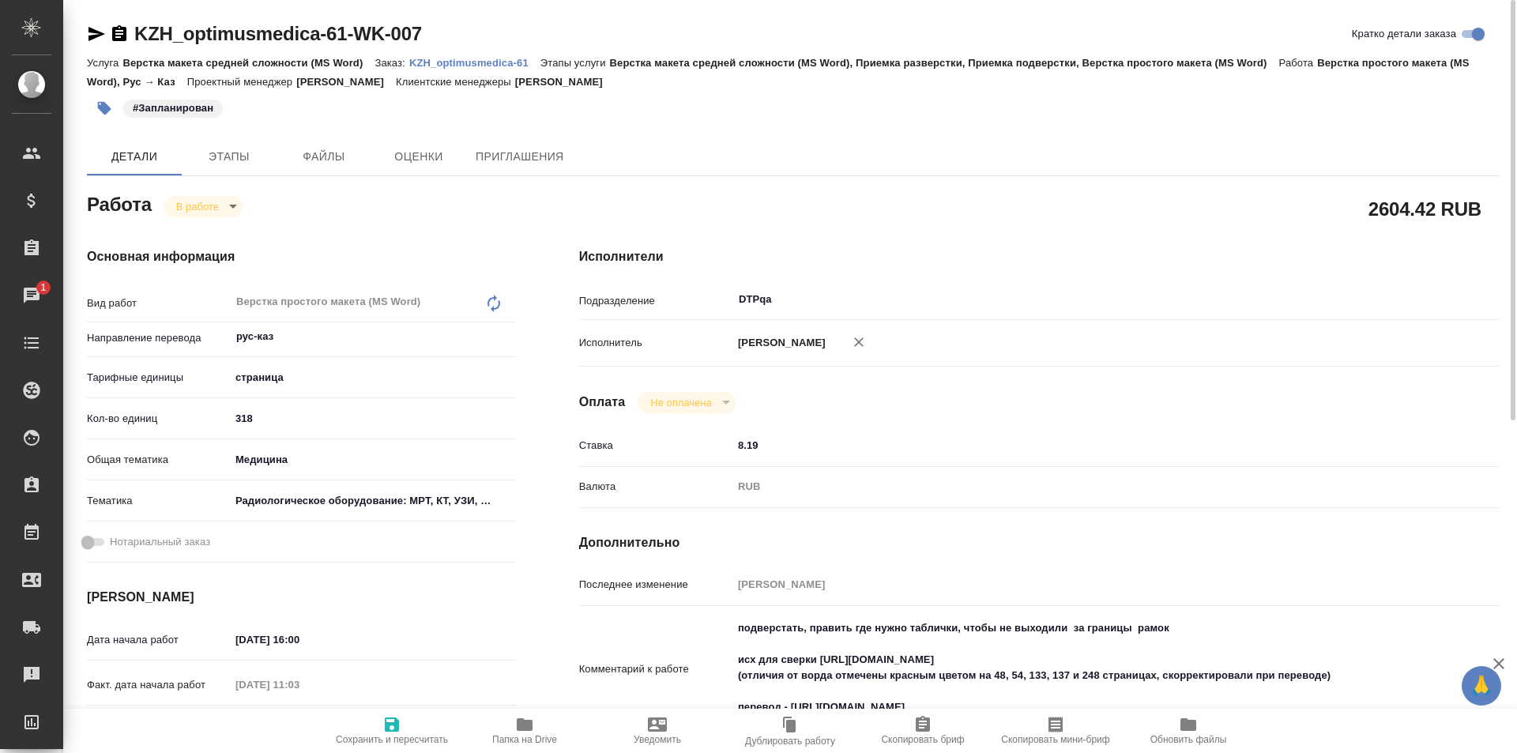
click at [519, 732] on icon "button" at bounding box center [524, 724] width 19 height 19
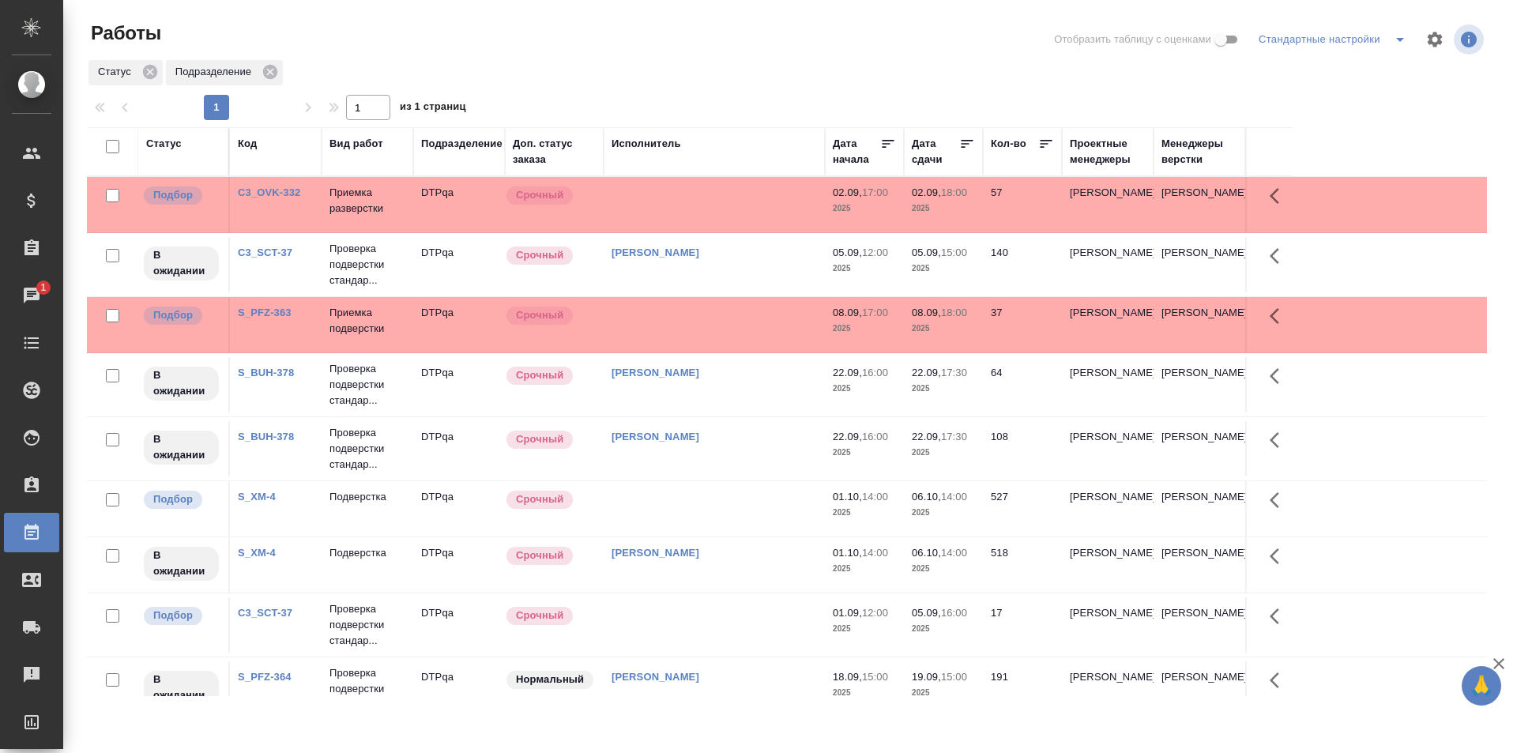
click at [716, 205] on td at bounding box center [714, 204] width 221 height 55
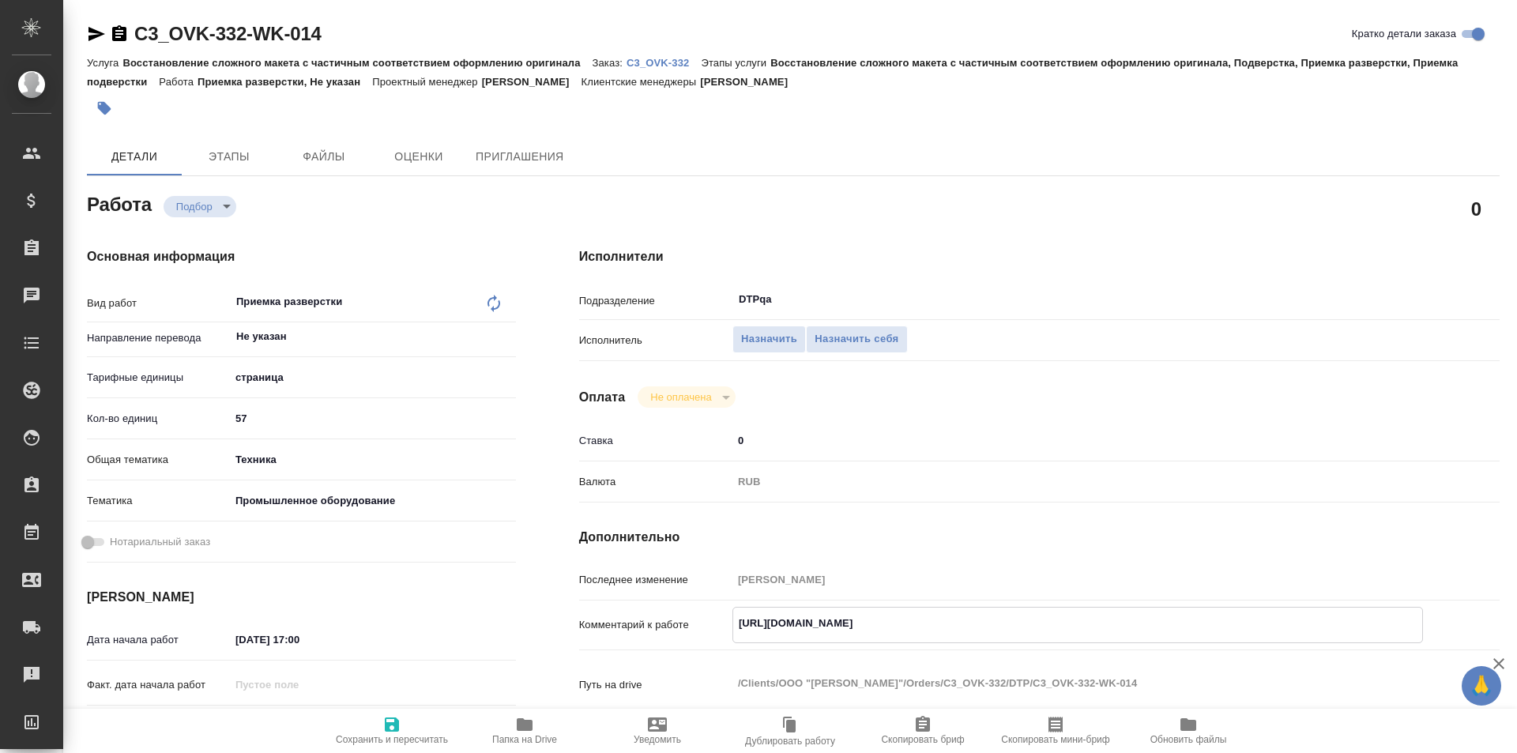
drag, startPoint x: 991, startPoint y: 626, endPoint x: 705, endPoint y: 621, distance: 286.1
click at [705, 621] on div "Комментарий к работе https://tera.awatera.com/Work/68b58ccc2d921003e4f294a5/det…" at bounding box center [1039, 625] width 921 height 36
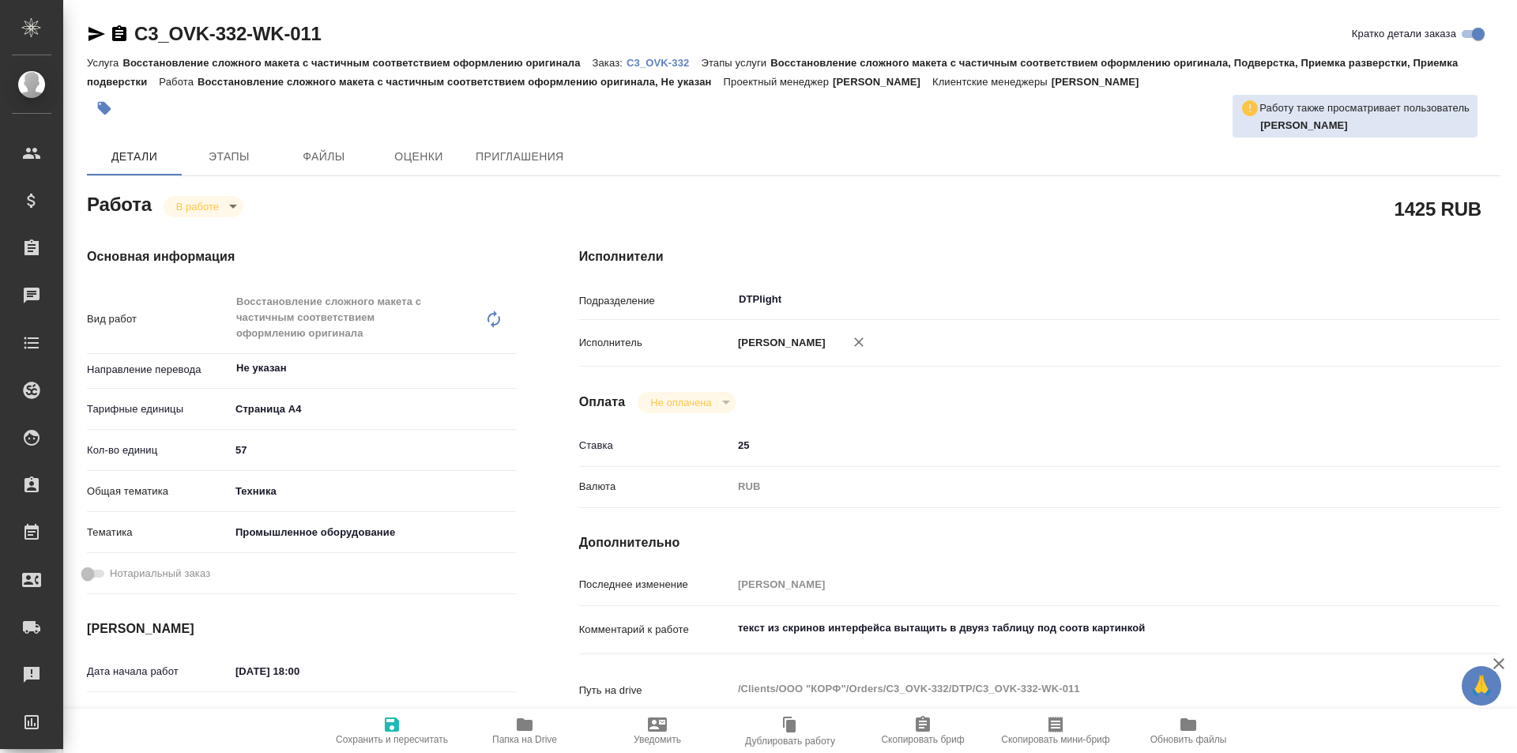
type textarea "x"
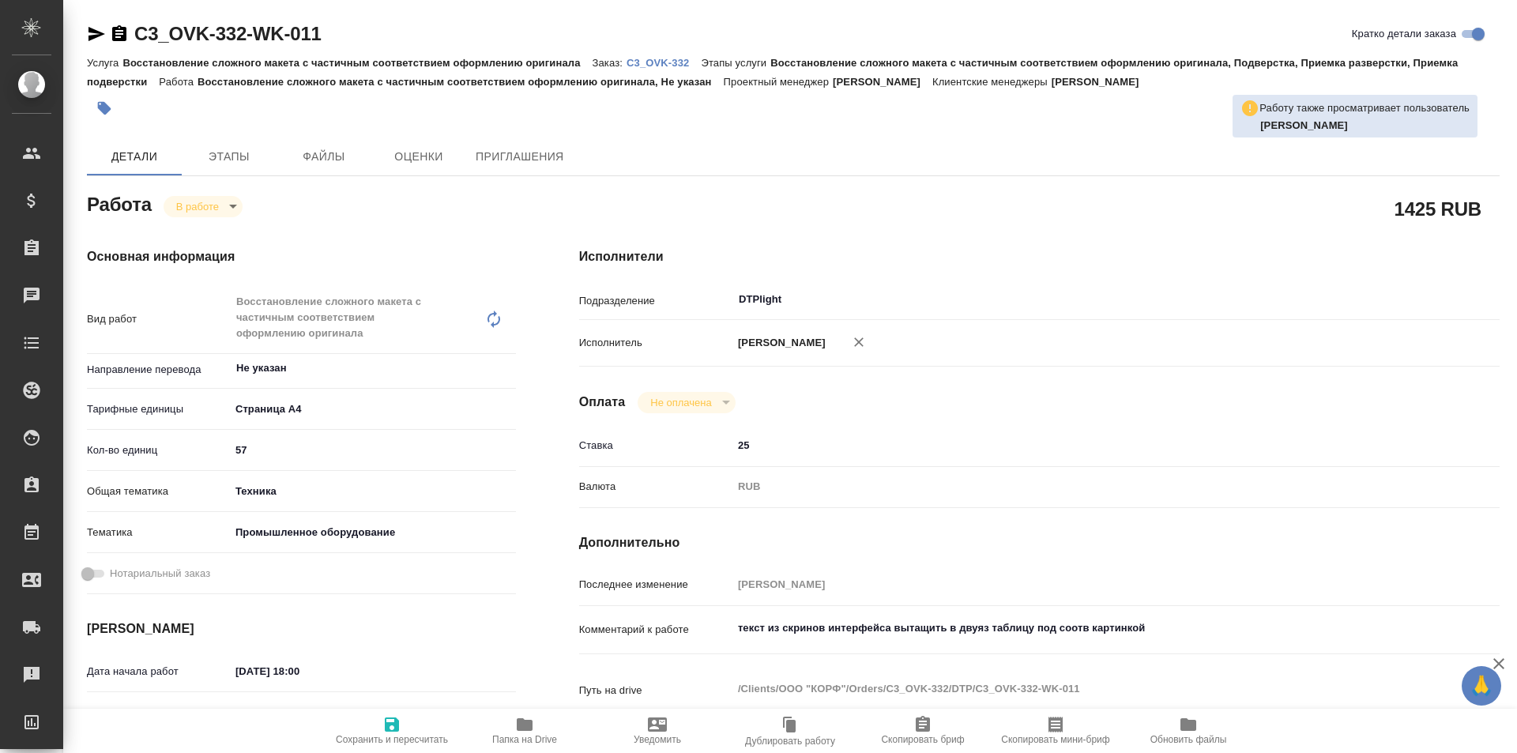
type textarea "x"
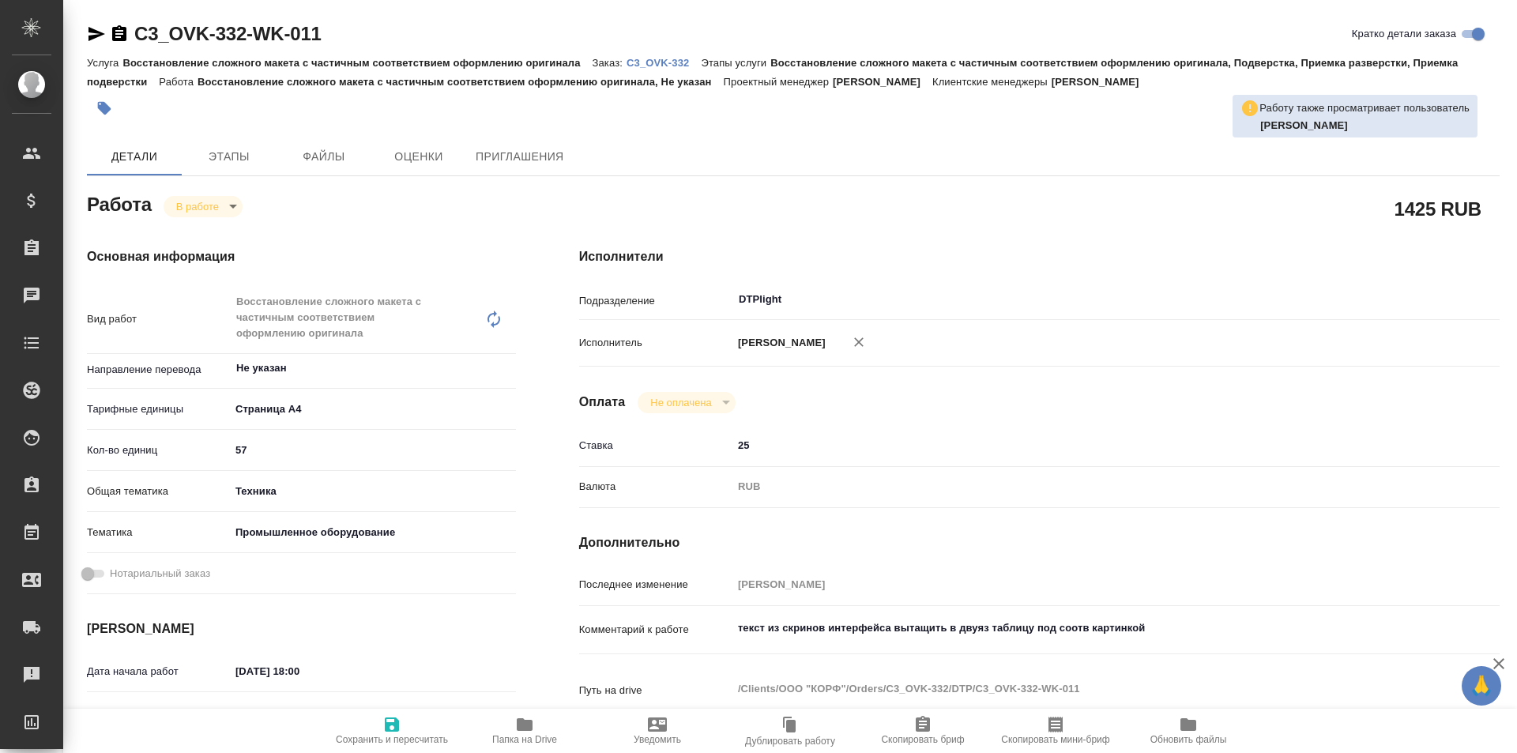
type textarea "x"
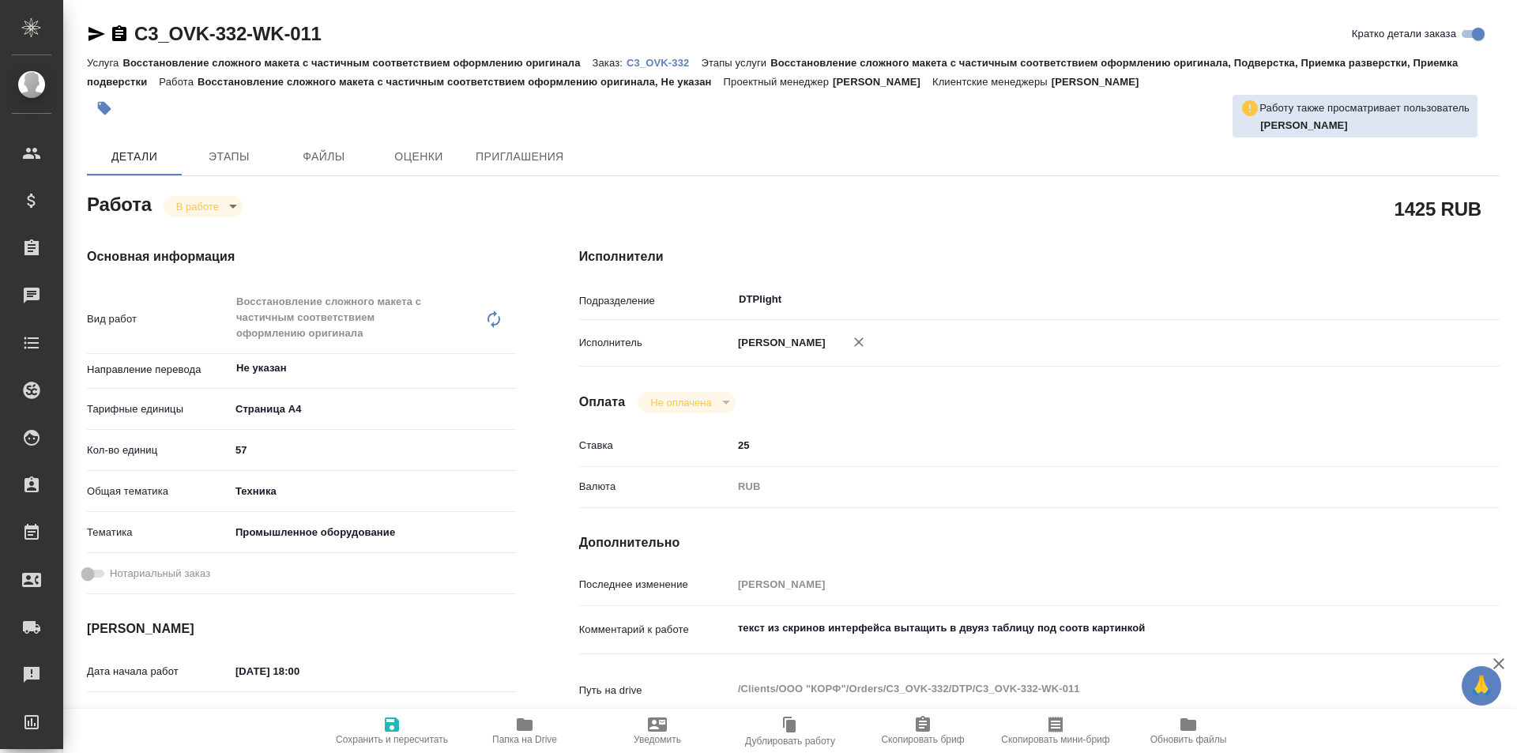
type textarea "x"
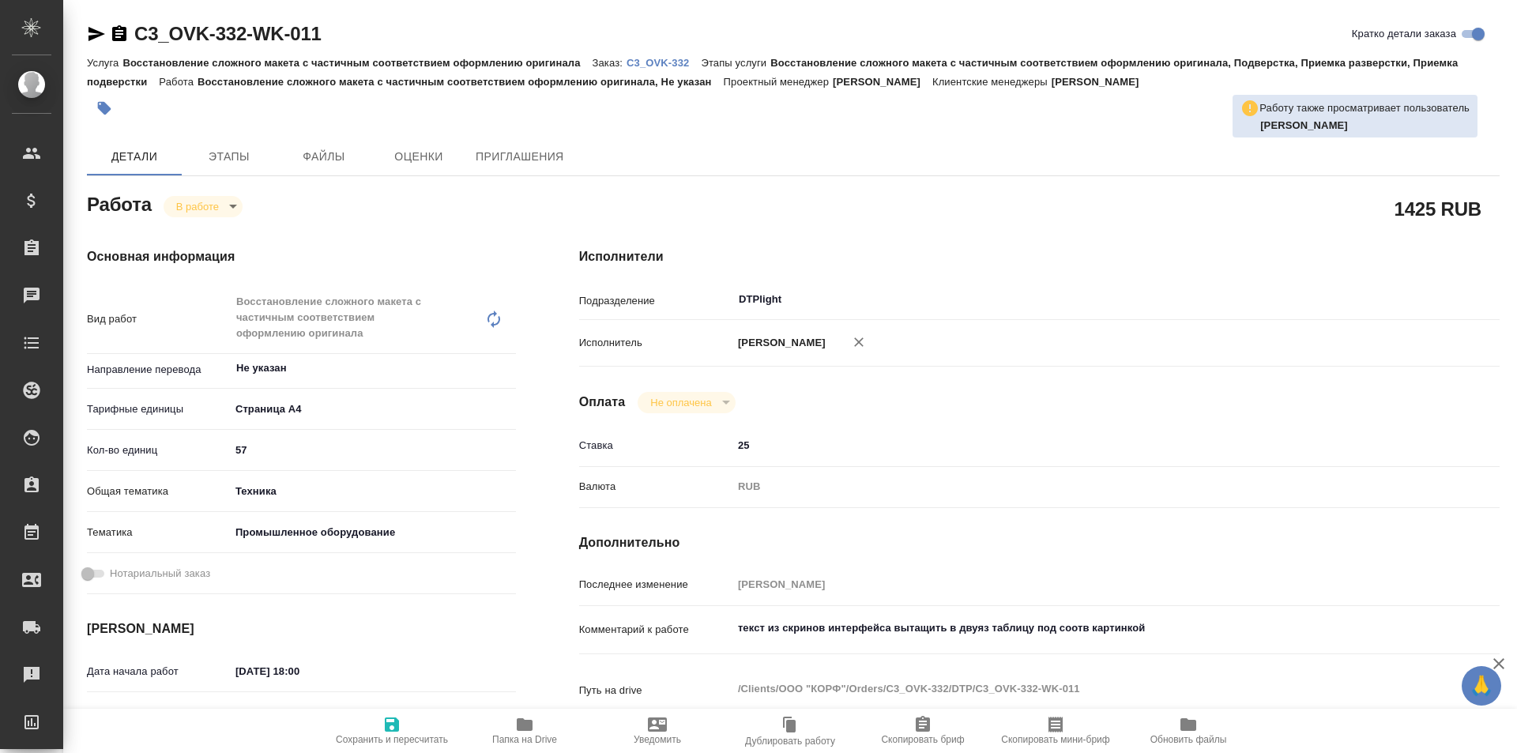
scroll to position [158, 0]
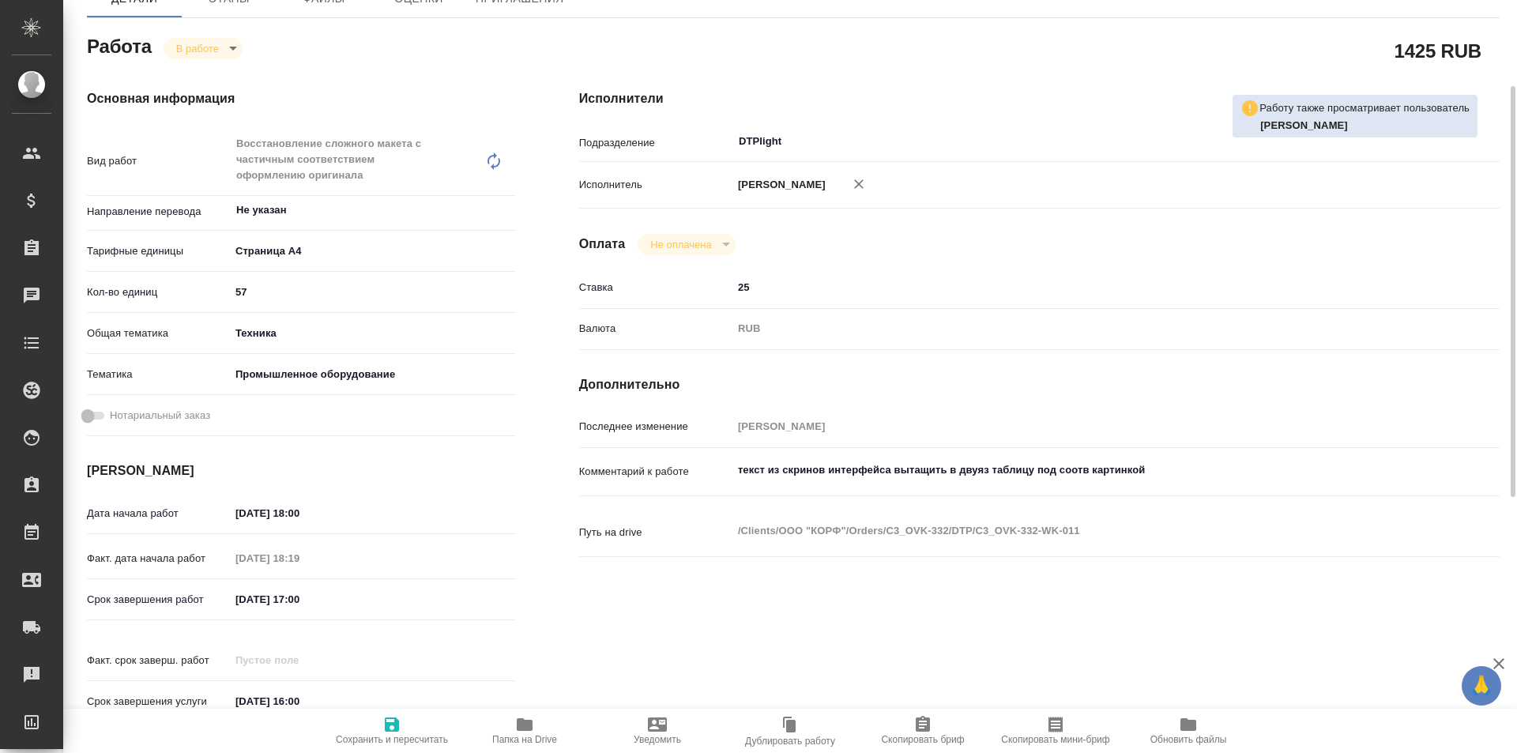
type textarea "x"
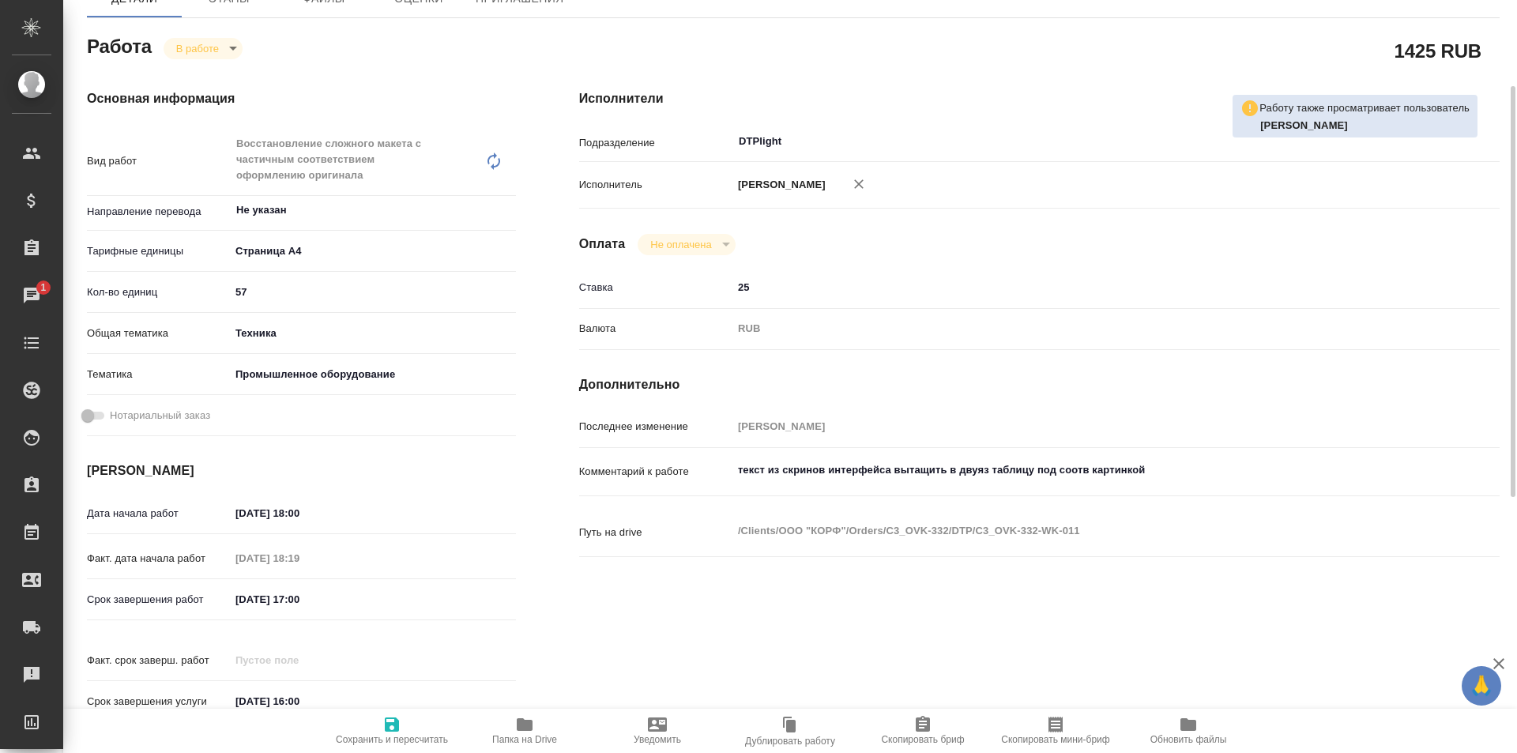
click at [526, 737] on span "Папка на Drive" at bounding box center [524, 739] width 65 height 11
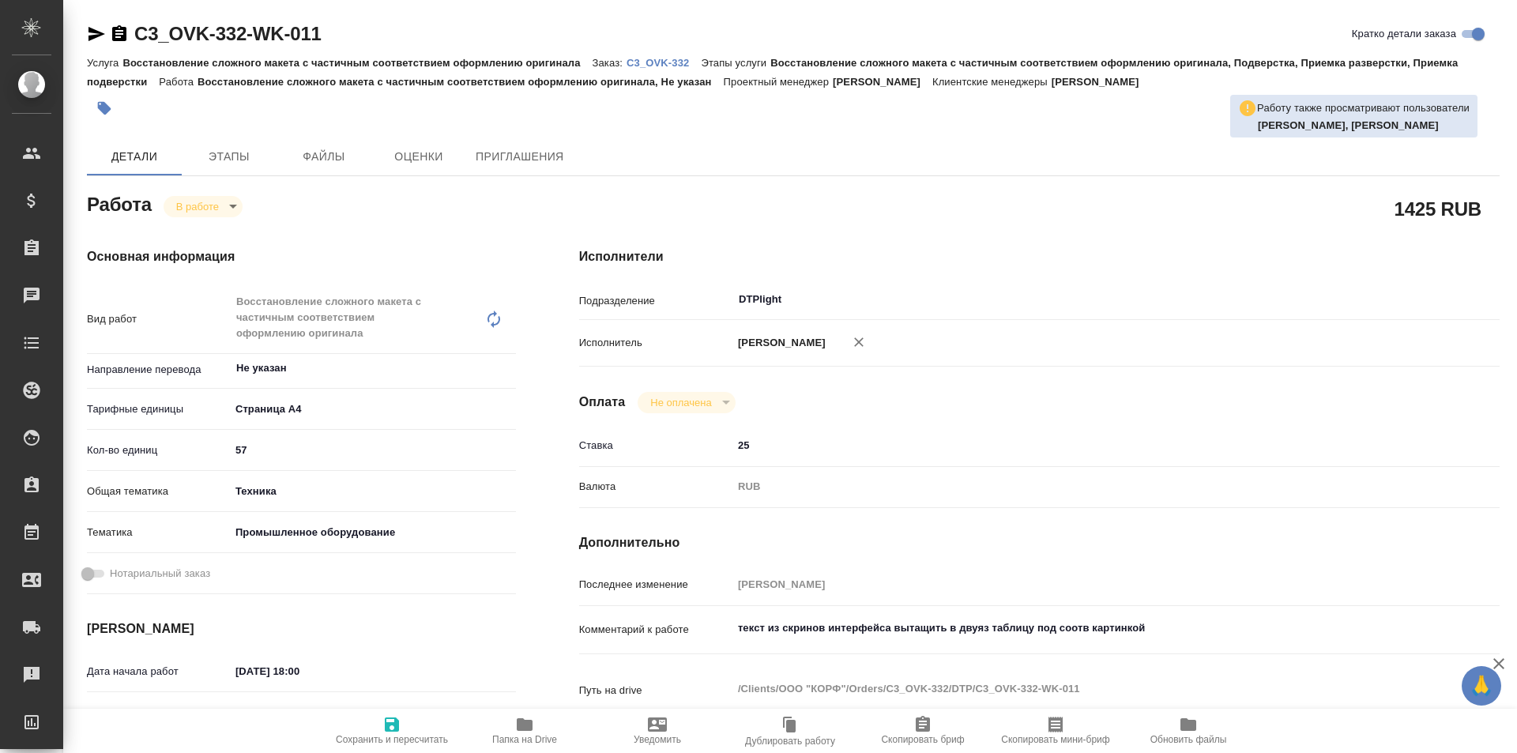
type textarea "x"
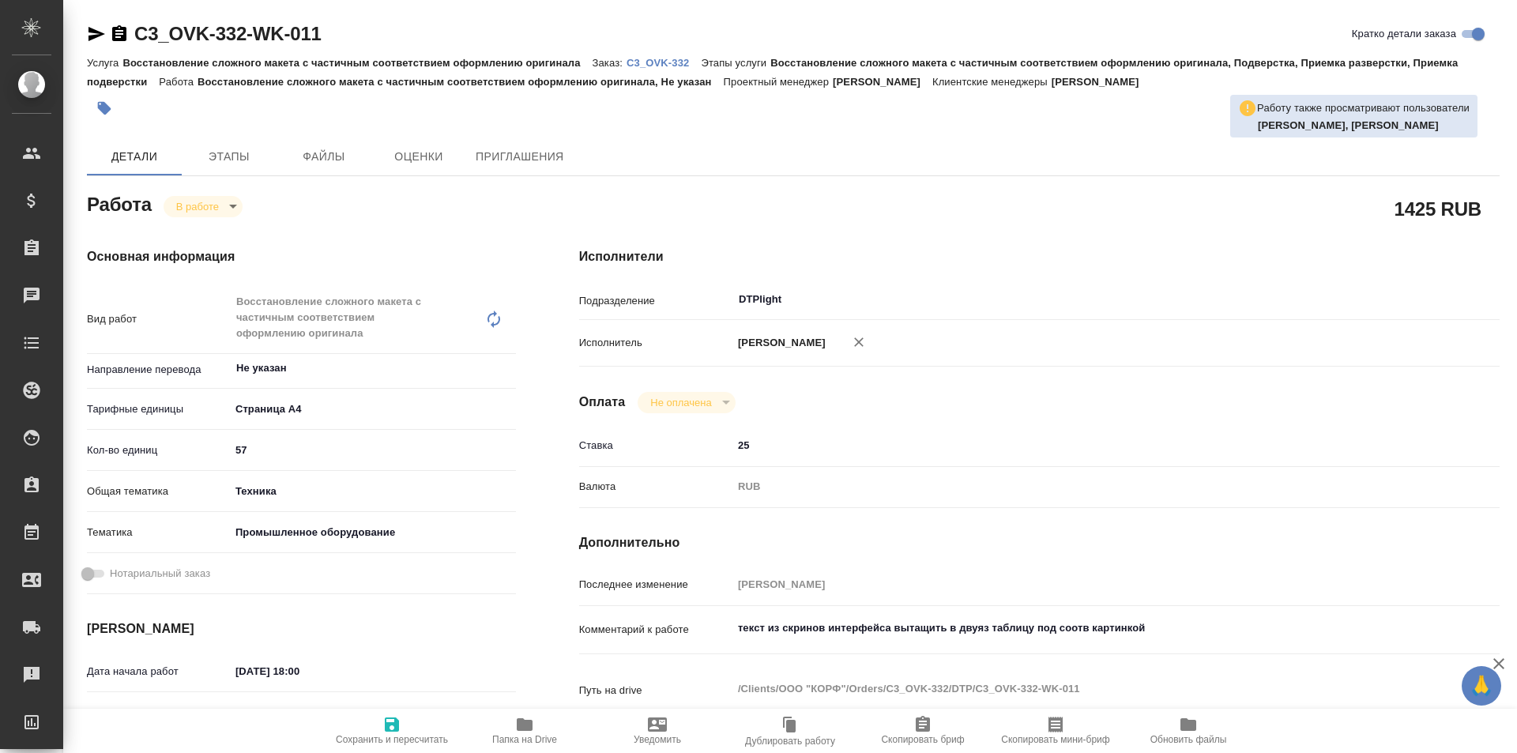
type textarea "x"
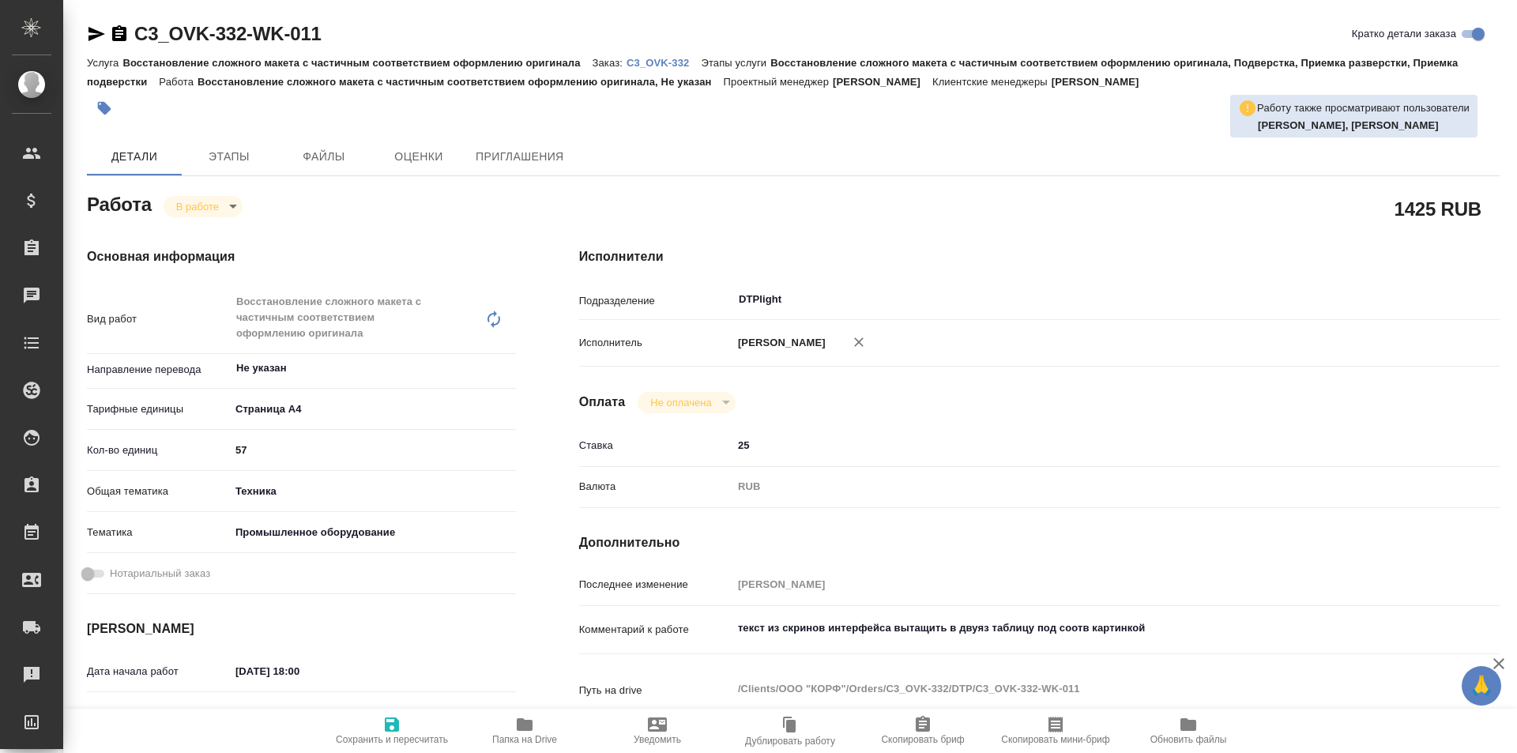
type textarea "x"
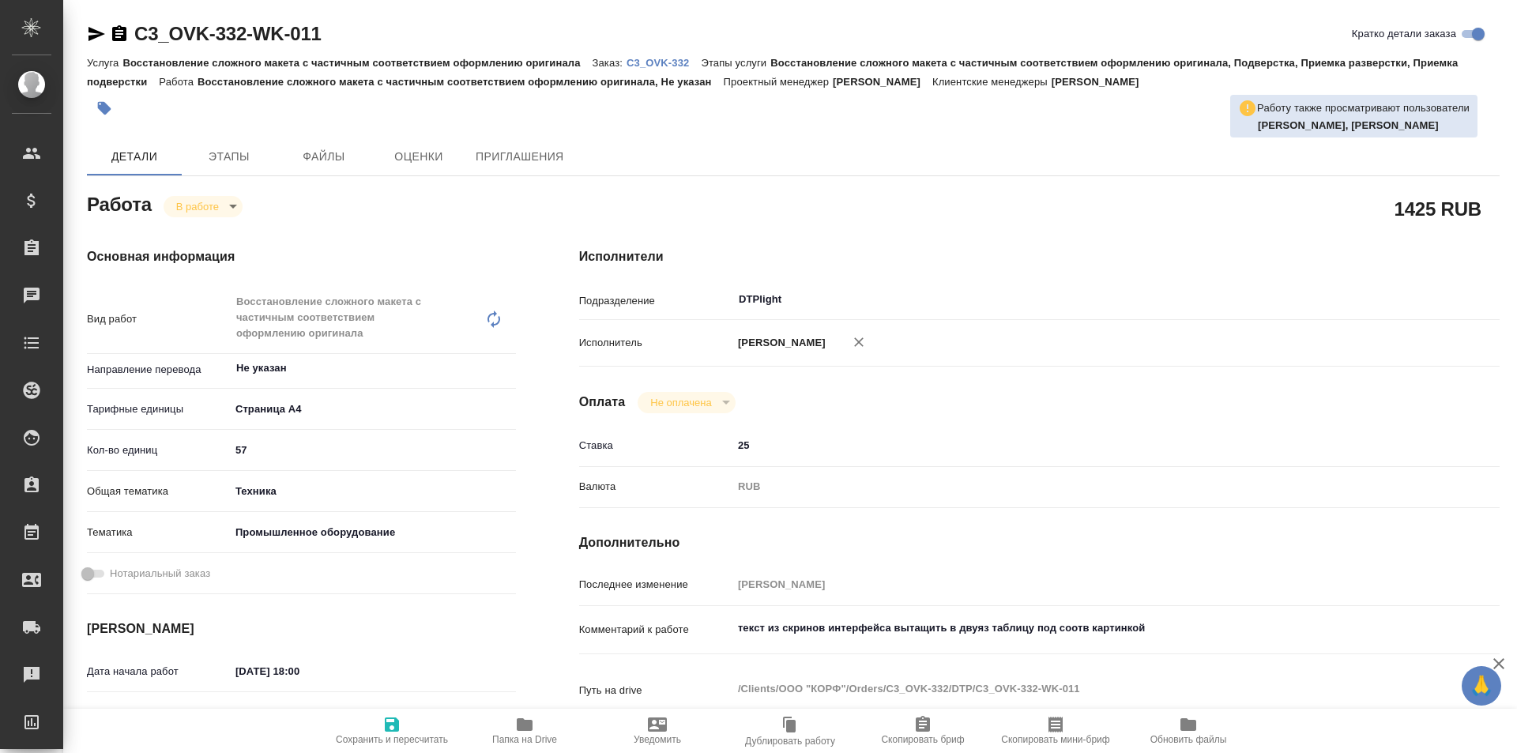
type textarea "x"
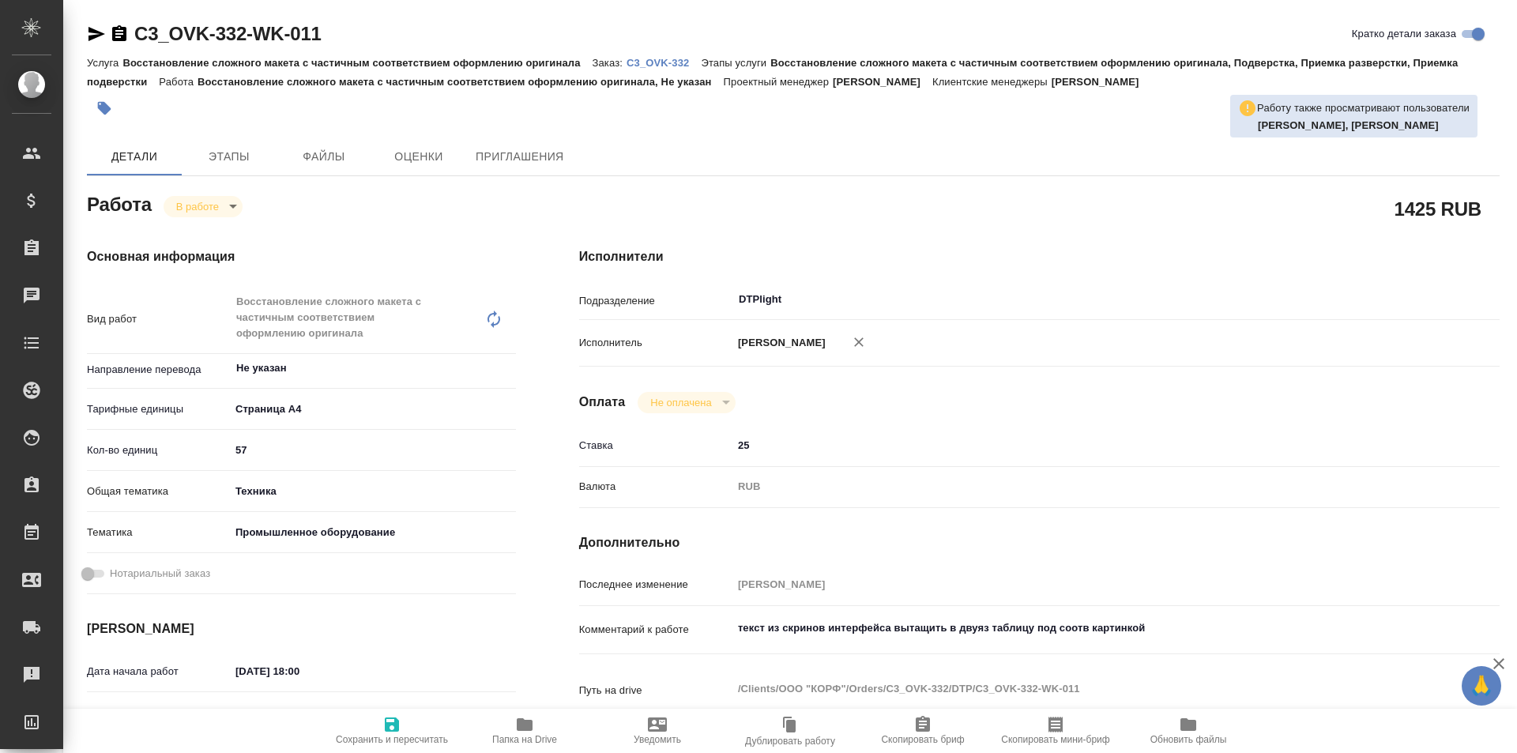
type textarea "x"
